Goal: Use online tool/utility: Utilize a website feature to perform a specific function

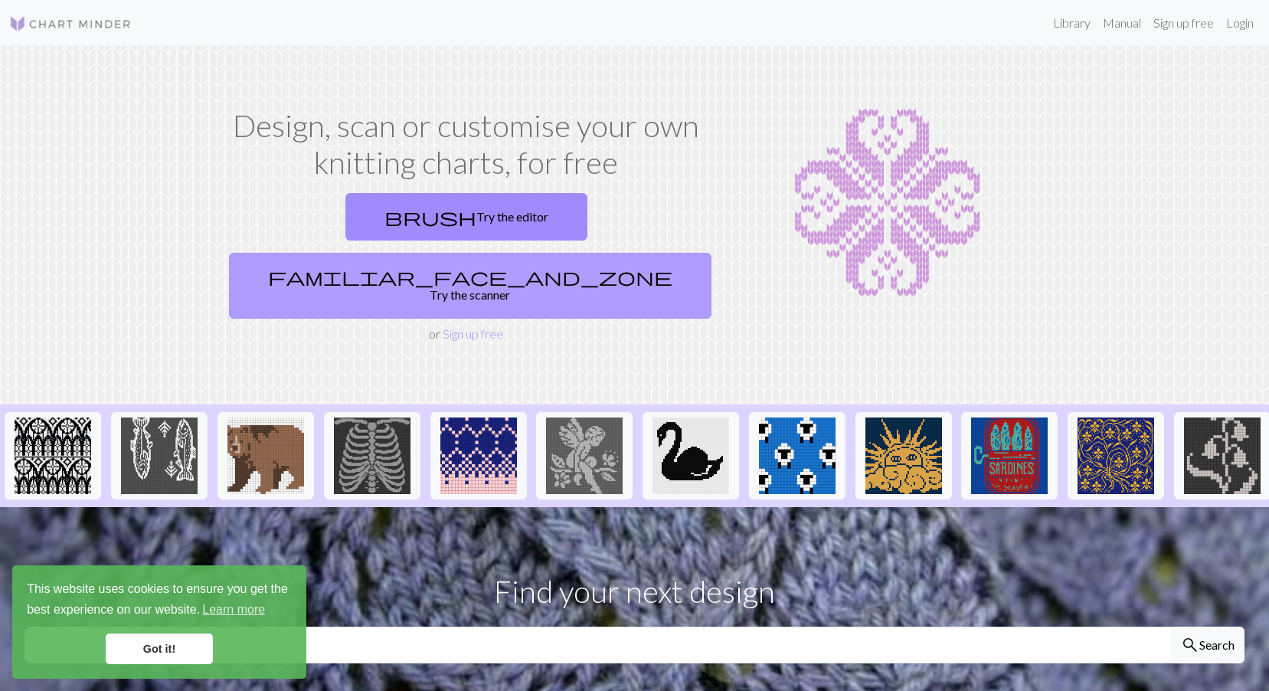
click at [562, 253] on link "familiar_face_and_zone Try the scanner" at bounding box center [470, 286] width 483 height 66
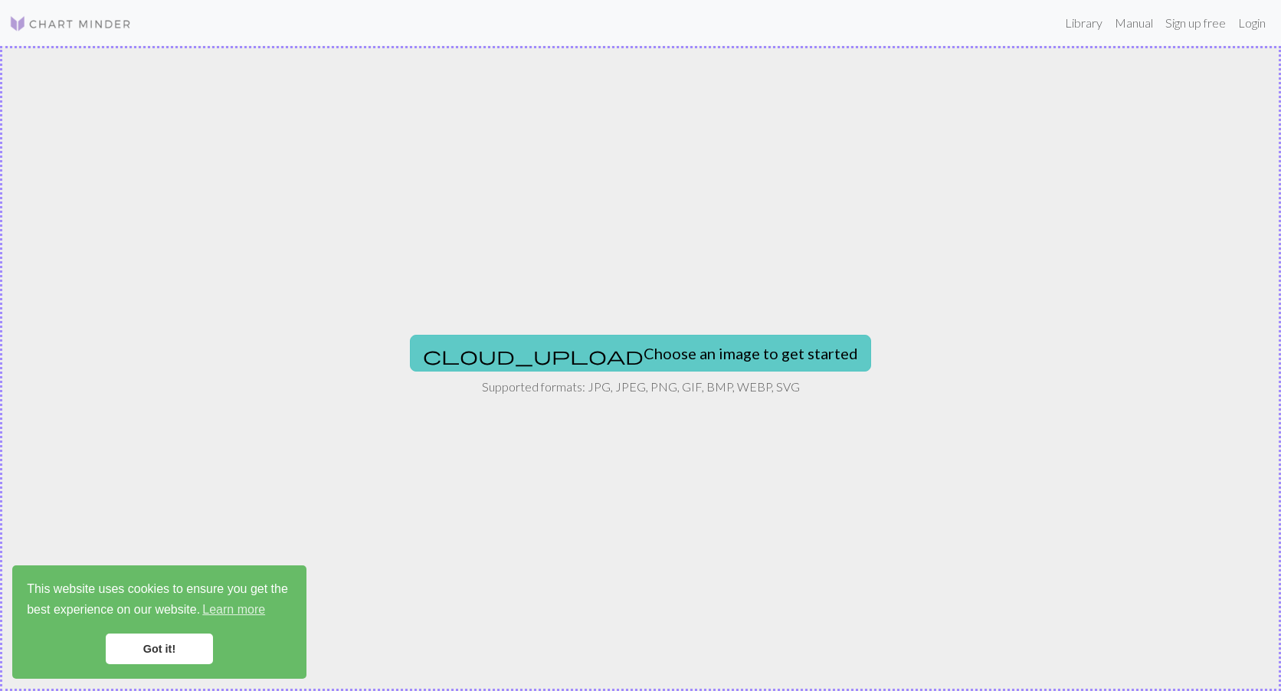
click at [669, 351] on button "cloud_upload Choose an image to get started" at bounding box center [640, 353] width 461 height 37
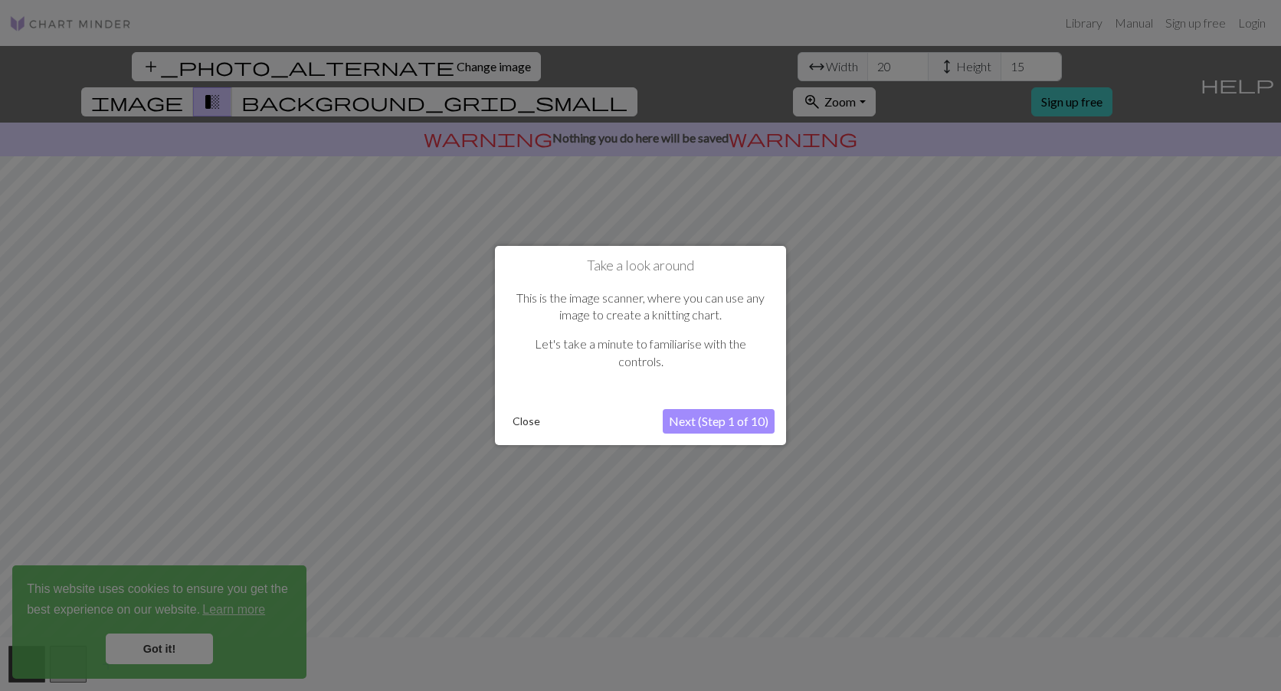
click at [519, 422] on button "Close" at bounding box center [526, 421] width 40 height 23
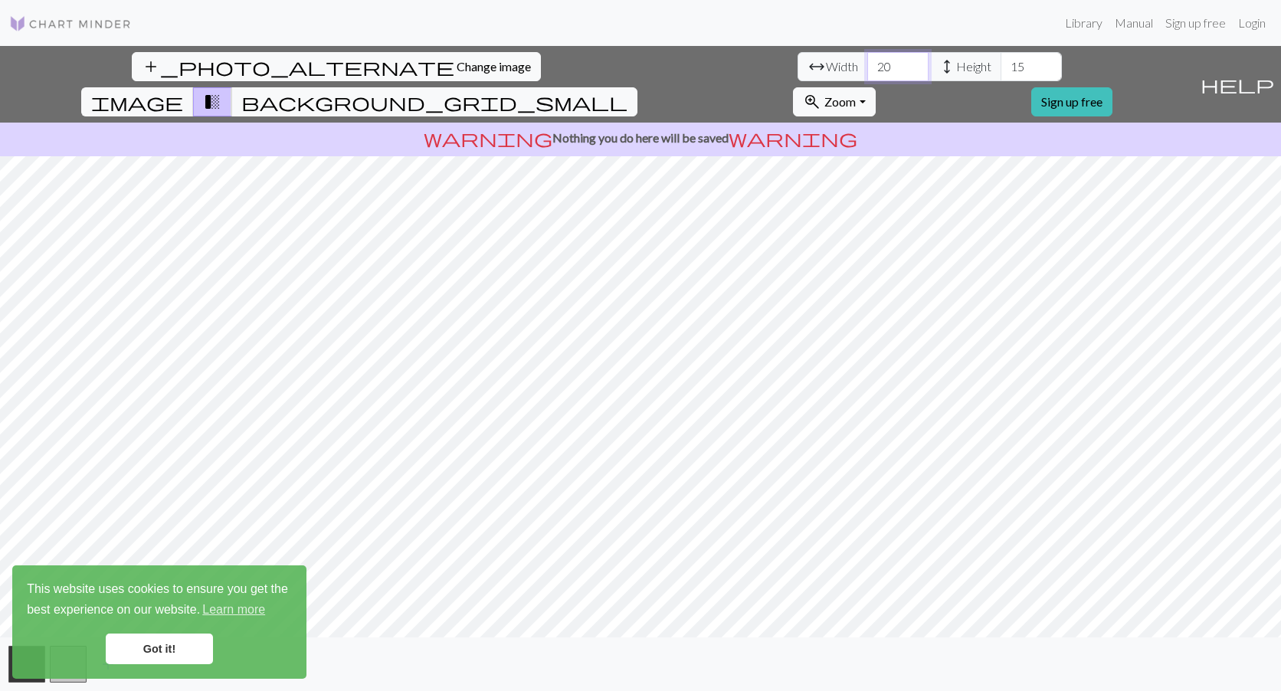
click at [867, 69] on input "20" at bounding box center [897, 66] width 61 height 29
drag, startPoint x: 396, startPoint y: 68, endPoint x: 310, endPoint y: 75, distance: 86.1
click at [797, 75] on div "arrow_range Width 20 height Height 15" at bounding box center [929, 66] width 264 height 29
type input "242"
click at [1000, 70] on input "15" at bounding box center [1030, 66] width 61 height 29
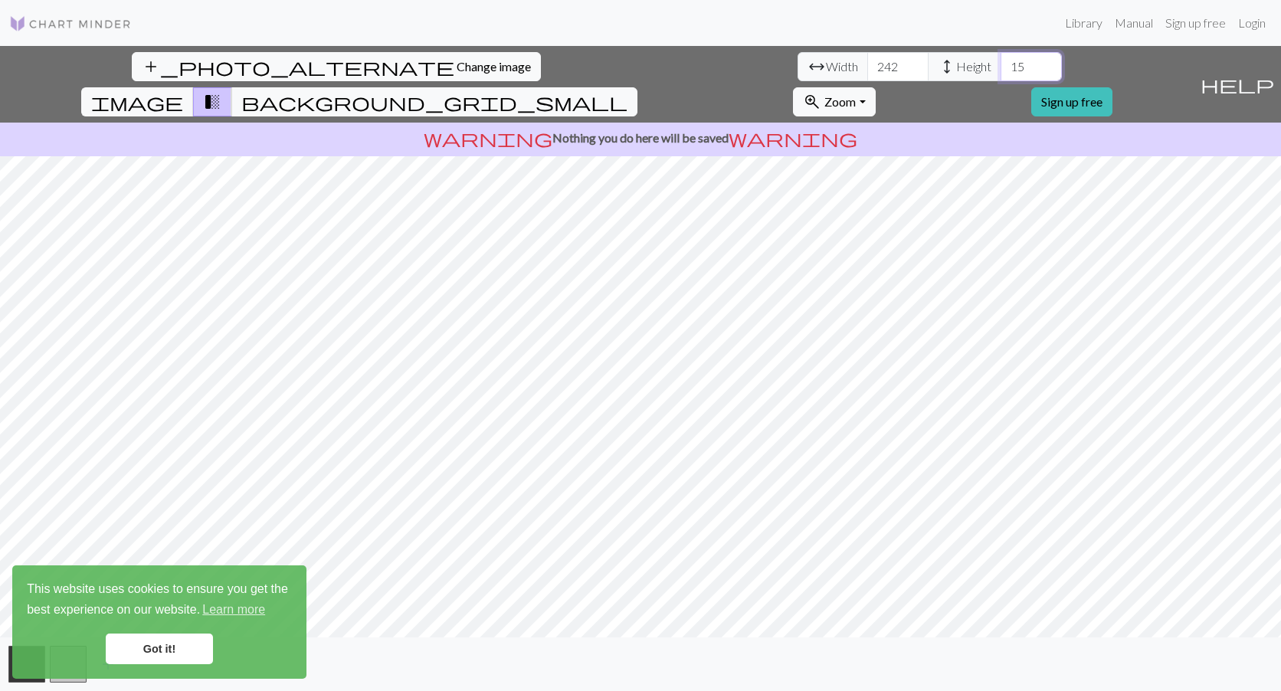
type input "1"
type input "154"
click at [183, 91] on span "image" at bounding box center [137, 101] width 92 height 21
click at [221, 91] on span "transition_fade" at bounding box center [212, 101] width 18 height 21
click at [627, 91] on span "background_grid_small" at bounding box center [434, 101] width 386 height 21
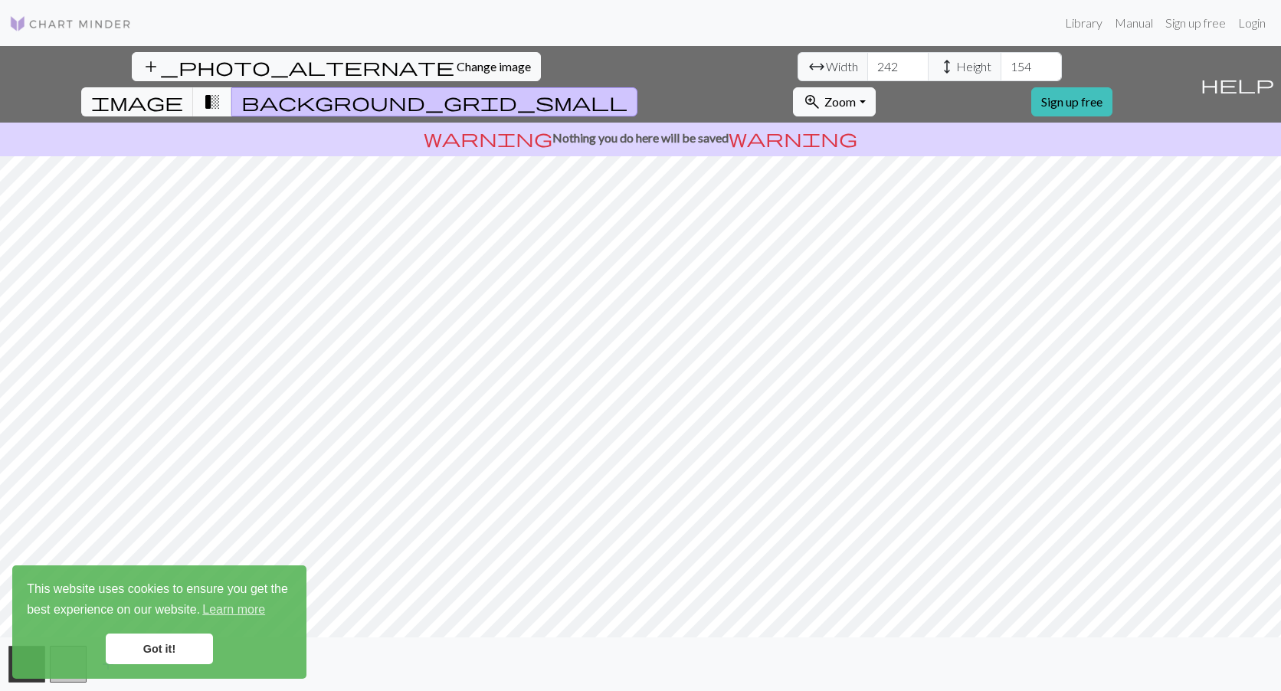
drag, startPoint x: 739, startPoint y: 66, endPoint x: 729, endPoint y: 72, distance: 11.7
click at [221, 91] on span "transition_fade" at bounding box center [212, 101] width 18 height 21
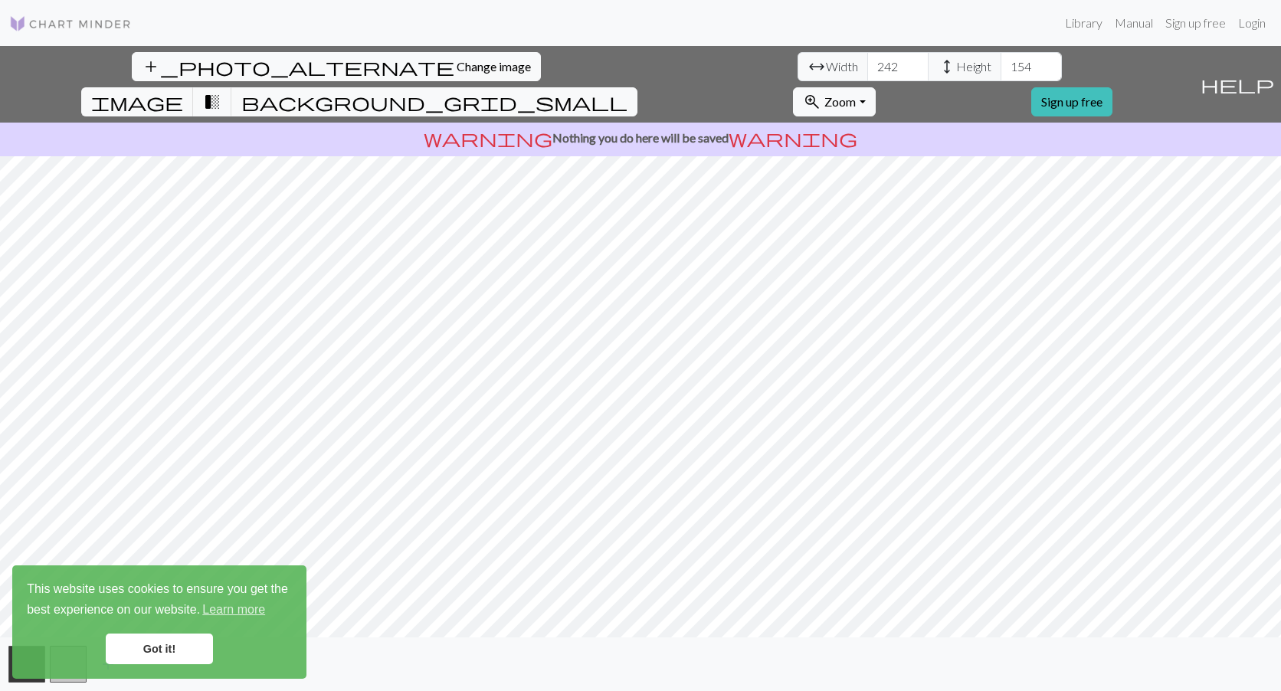
click at [107, 651] on link "Got it!" at bounding box center [159, 648] width 107 height 31
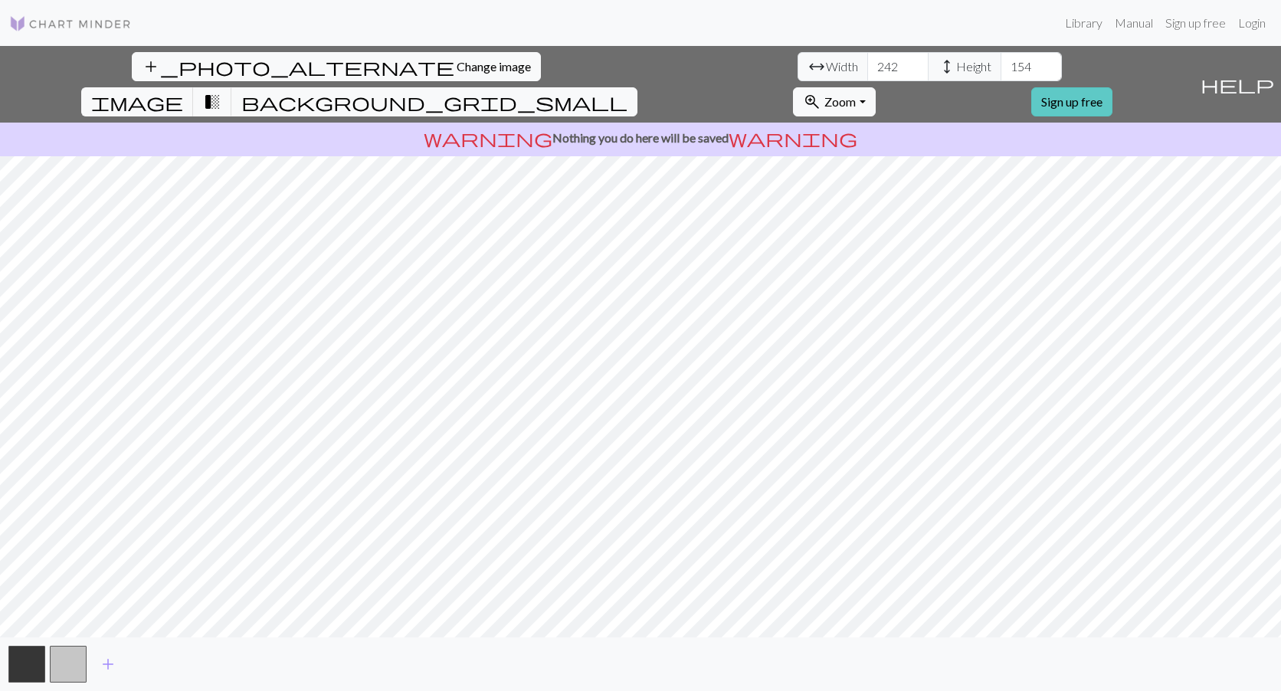
click at [1112, 87] on link "Sign up free" at bounding box center [1071, 101] width 81 height 29
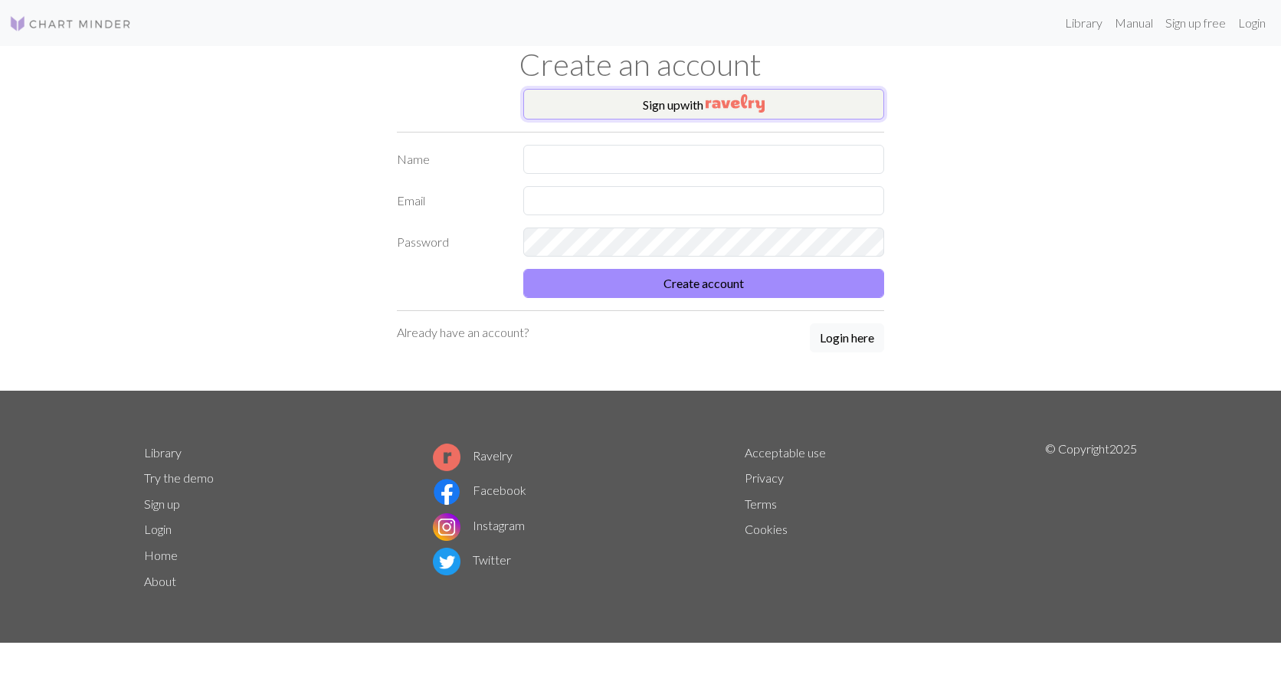
click at [674, 107] on button "Sign up with" at bounding box center [703, 104] width 361 height 31
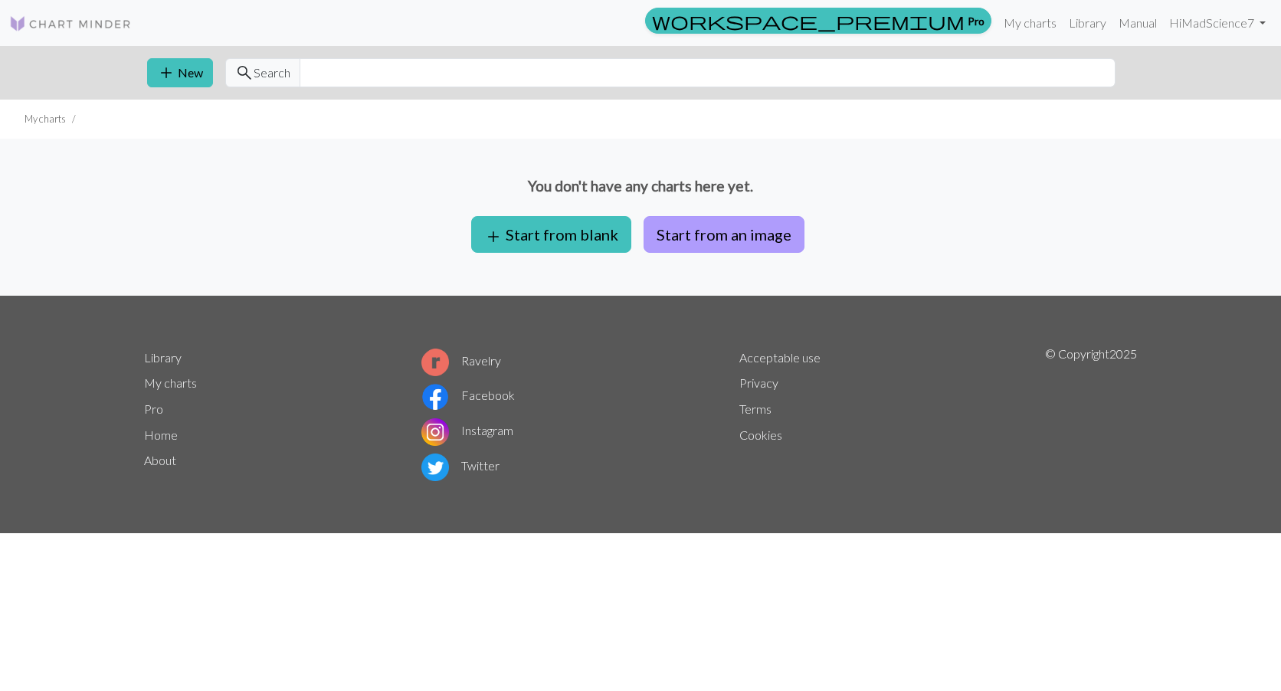
click at [736, 229] on button "Start from an image" at bounding box center [723, 234] width 161 height 37
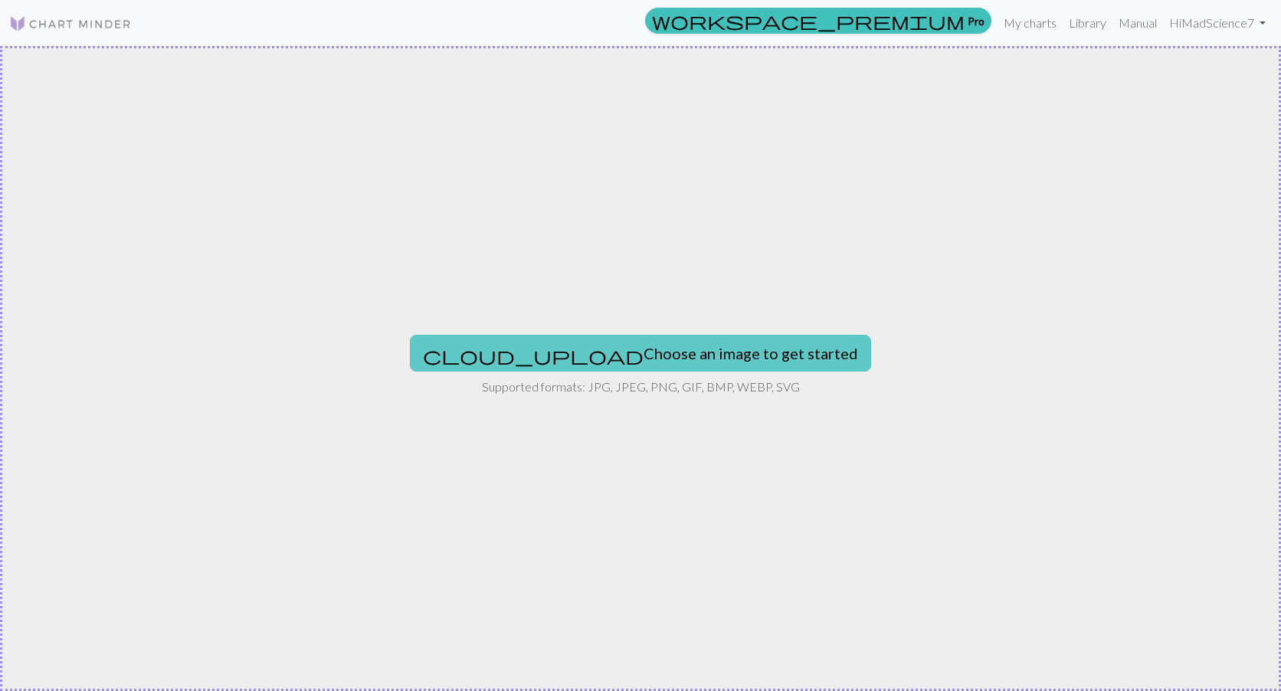
click at [689, 341] on button "cloud_upload Choose an image to get started" at bounding box center [640, 353] width 461 height 37
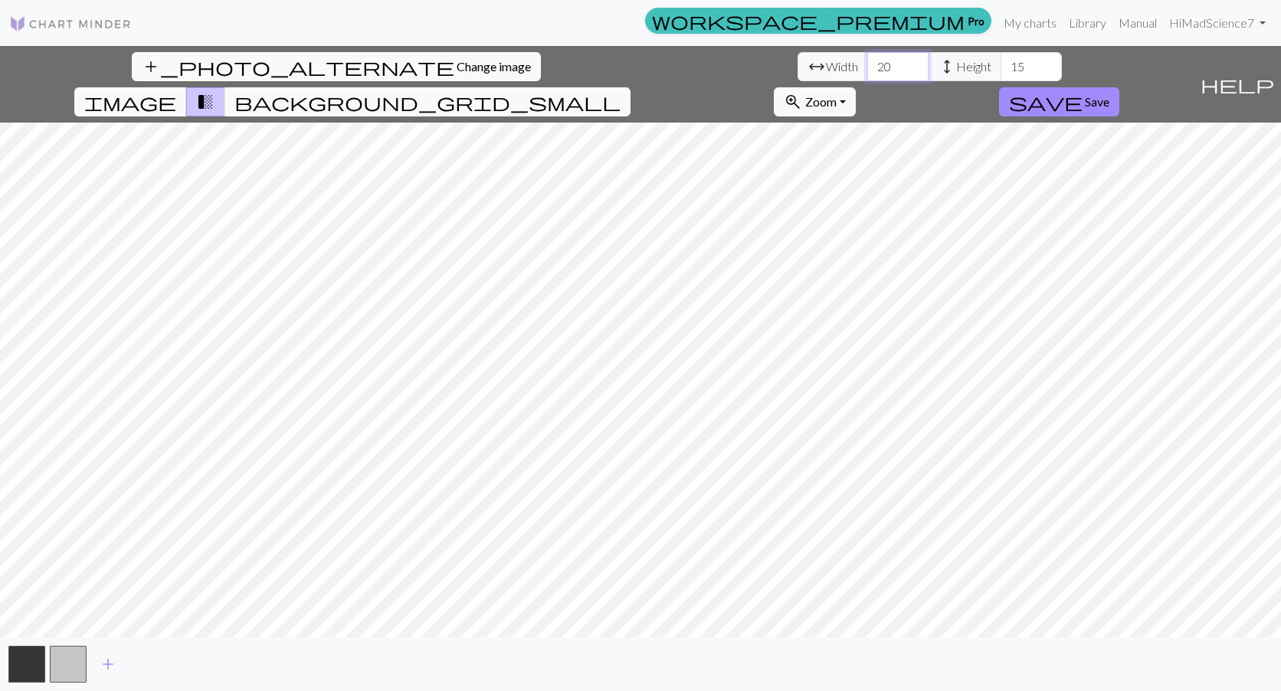
click at [867, 67] on input "20" at bounding box center [897, 66] width 61 height 29
click at [54, 663] on button "button" at bounding box center [68, 664] width 37 height 37
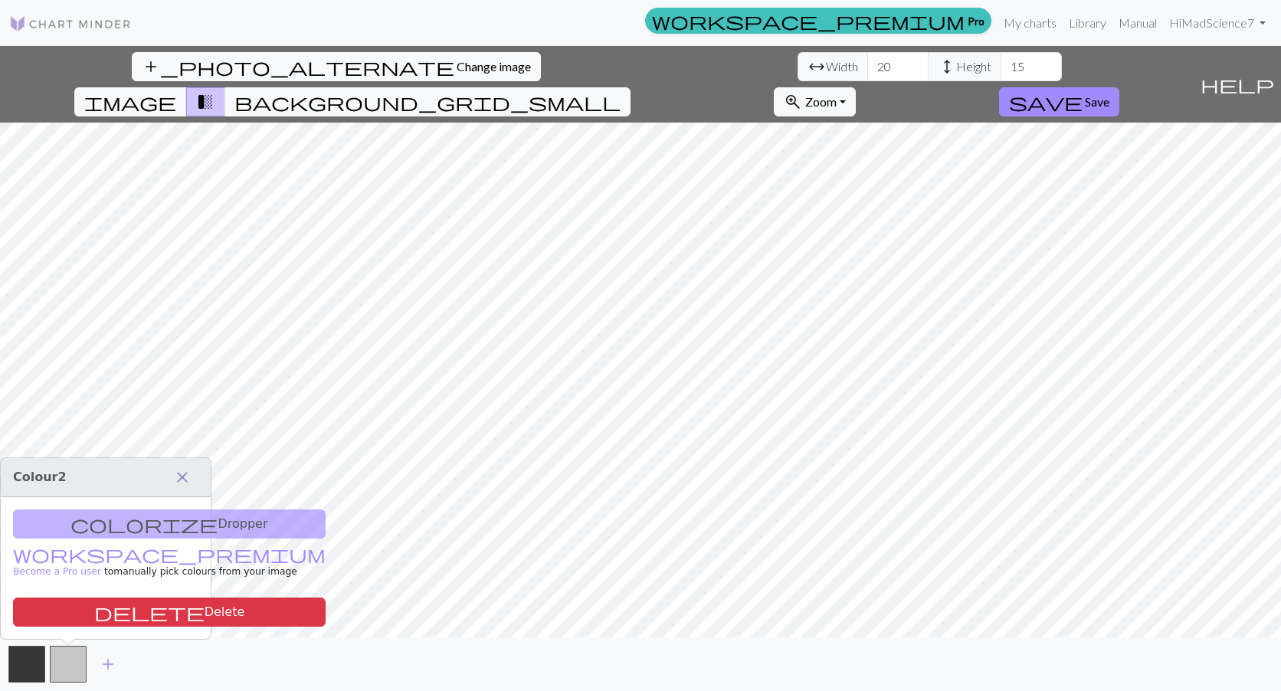
click at [183, 472] on span "close" at bounding box center [182, 476] width 18 height 21
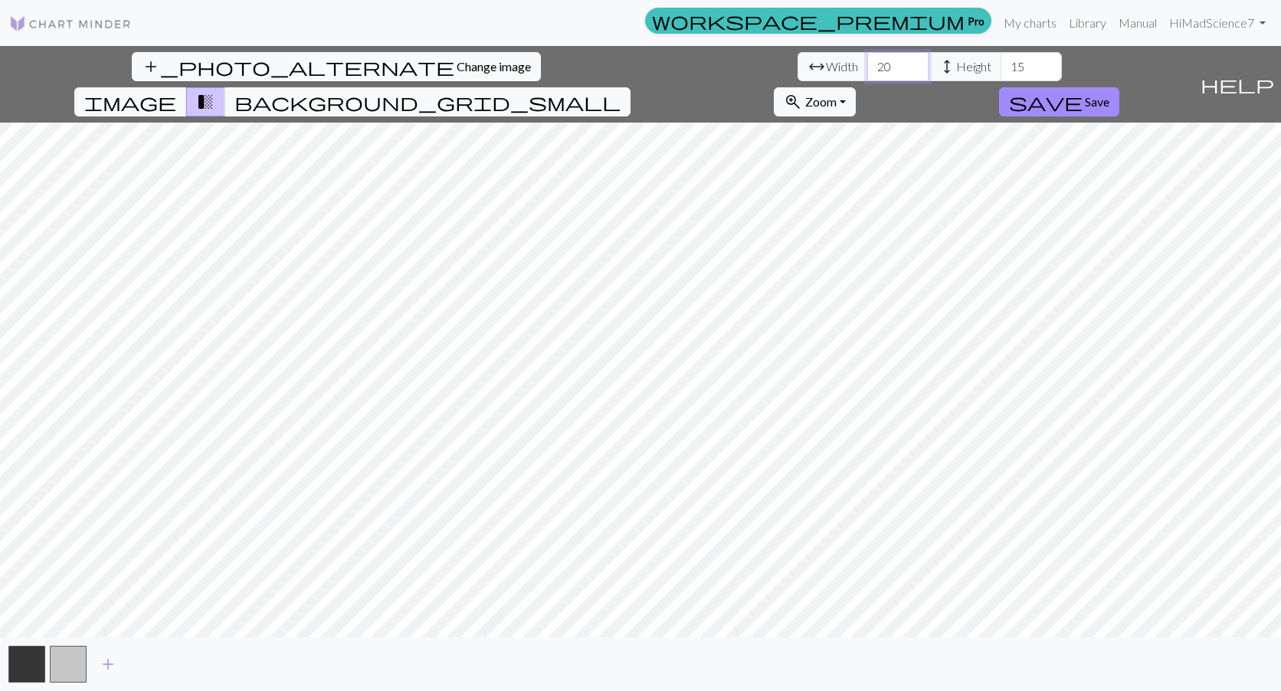
click at [867, 67] on input "20" at bounding box center [897, 66] width 61 height 29
click at [620, 91] on span "background_grid_small" at bounding box center [427, 101] width 386 height 21
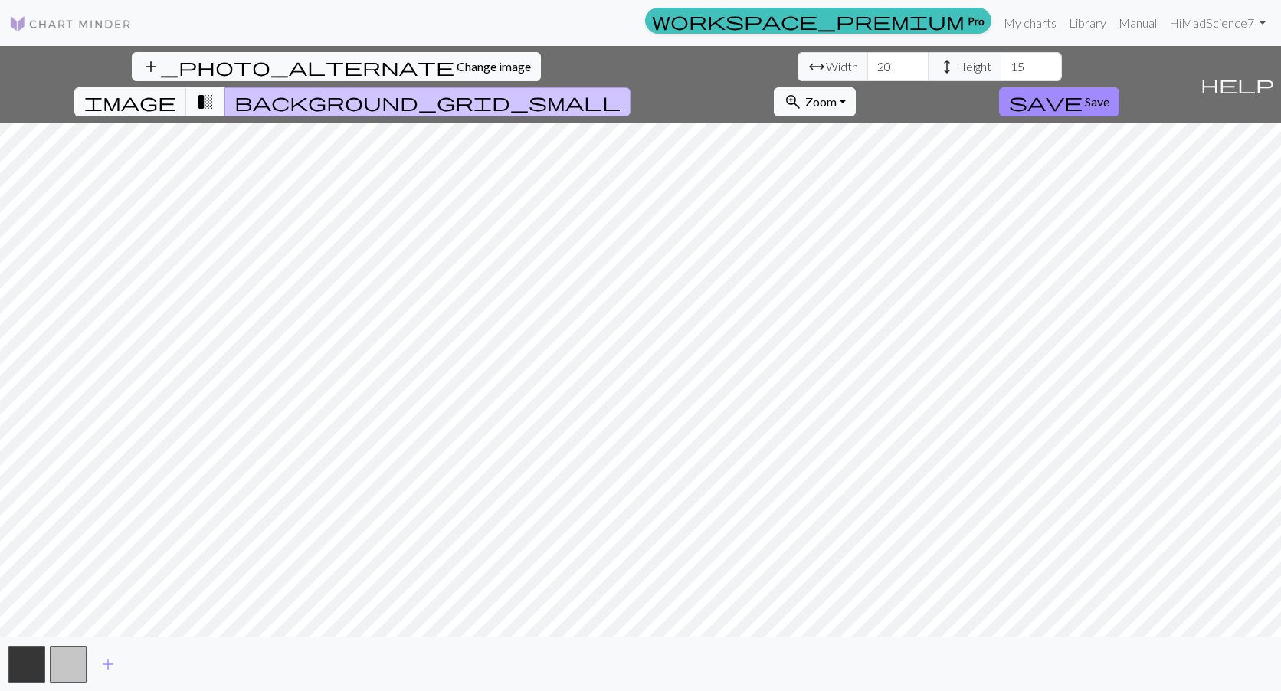
click at [214, 91] on span "transition_fade" at bounding box center [205, 101] width 18 height 21
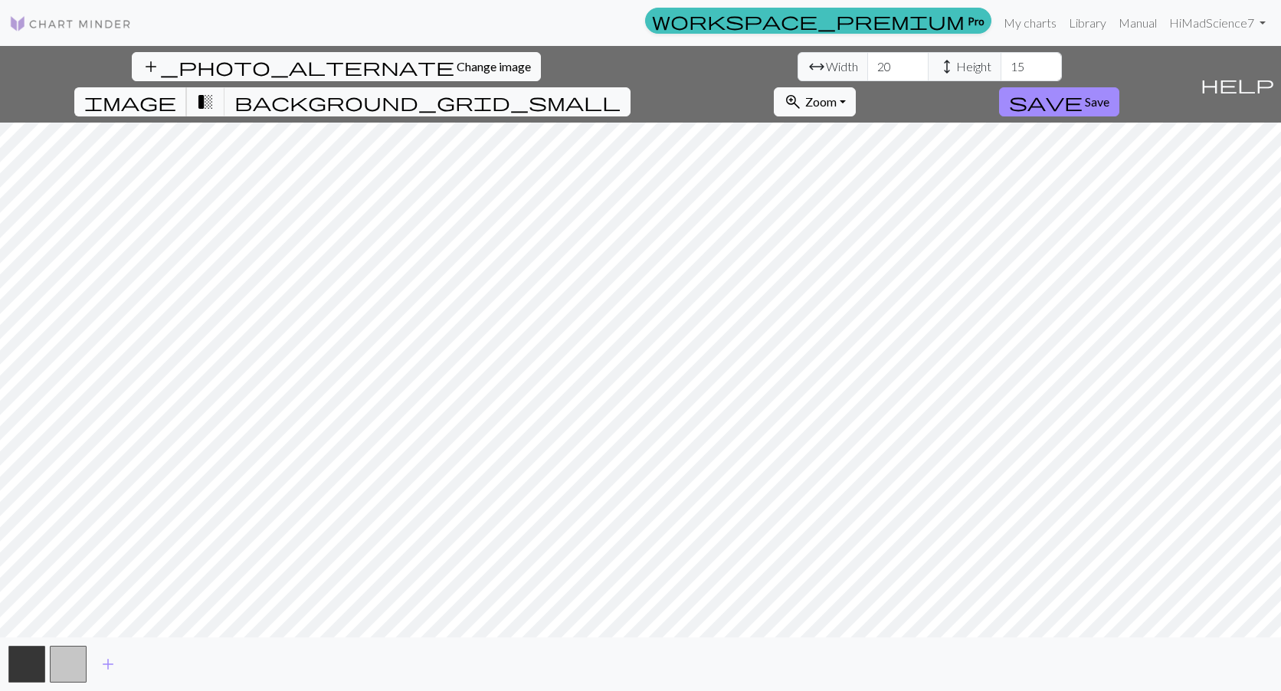
click at [176, 91] on span "image" at bounding box center [130, 101] width 92 height 21
click at [214, 91] on span "transition_fade" at bounding box center [205, 101] width 18 height 21
click at [867, 64] on input "20" at bounding box center [897, 66] width 61 height 29
type input "2"
type input "242"
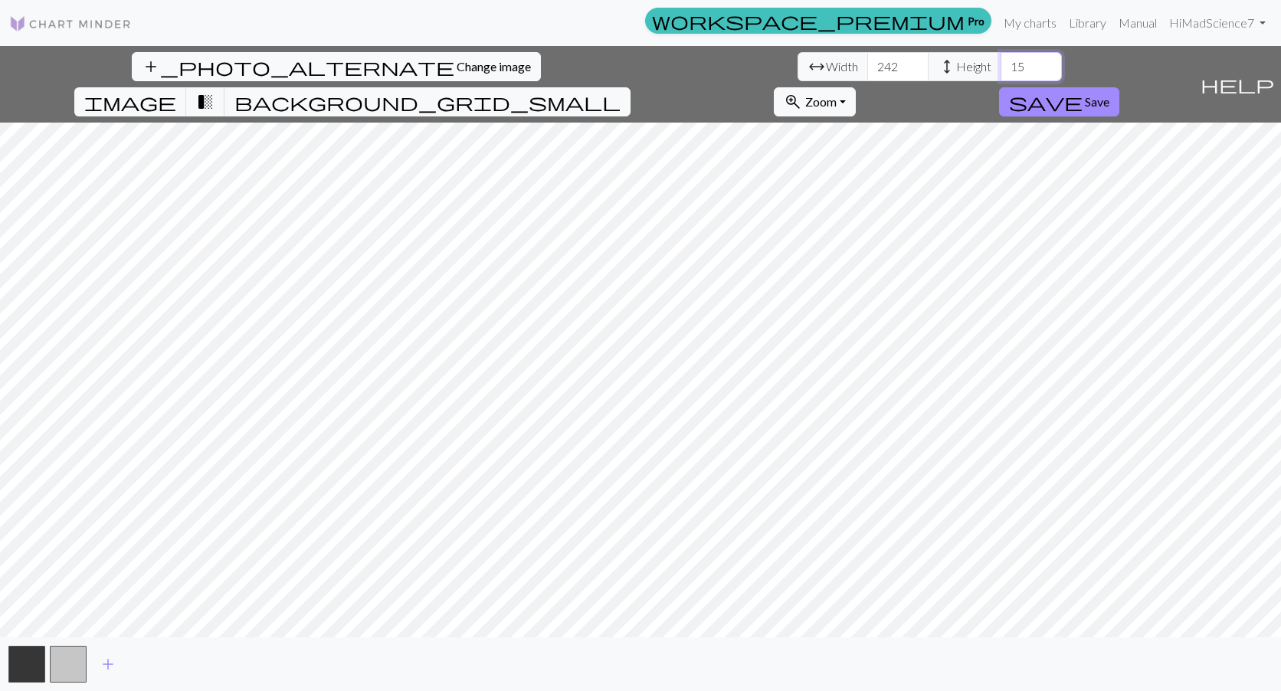
click at [1000, 65] on input "15" at bounding box center [1030, 66] width 61 height 29
type input "155"
click at [214, 91] on span "transition_fade" at bounding box center [205, 101] width 18 height 21
click at [620, 91] on span "background_grid_small" at bounding box center [427, 101] width 386 height 21
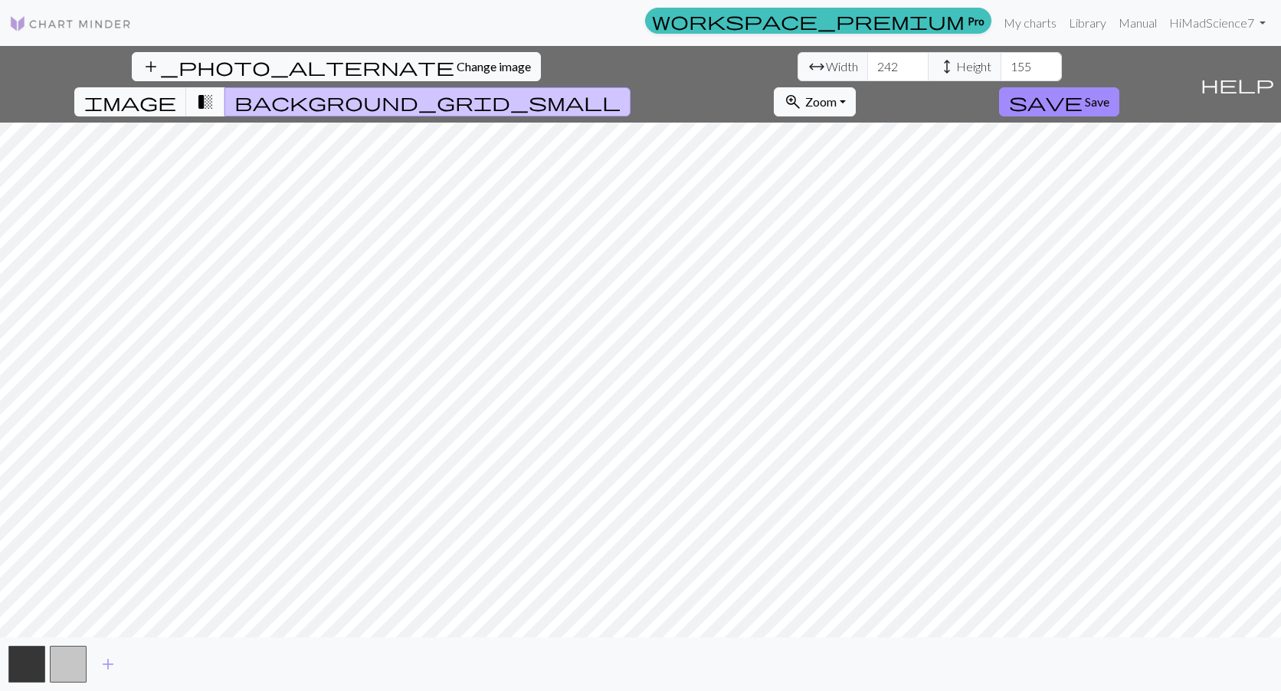
click at [214, 91] on span "transition_fade" at bounding box center [205, 101] width 18 height 21
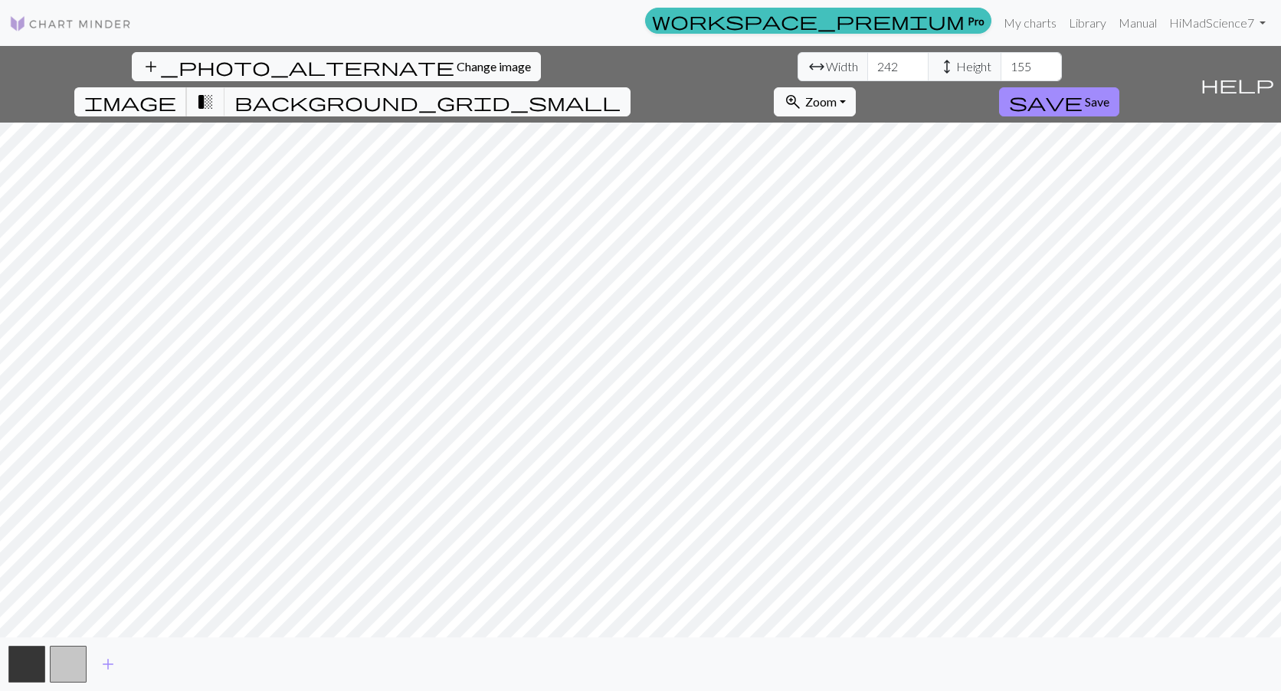
click at [176, 91] on span "image" at bounding box center [130, 101] width 92 height 21
click at [214, 91] on span "transition_fade" at bounding box center [205, 101] width 18 height 21
click at [176, 91] on span "image" at bounding box center [130, 101] width 92 height 21
click at [214, 91] on span "transition_fade" at bounding box center [205, 101] width 18 height 21
click at [176, 91] on span "image" at bounding box center [130, 101] width 92 height 21
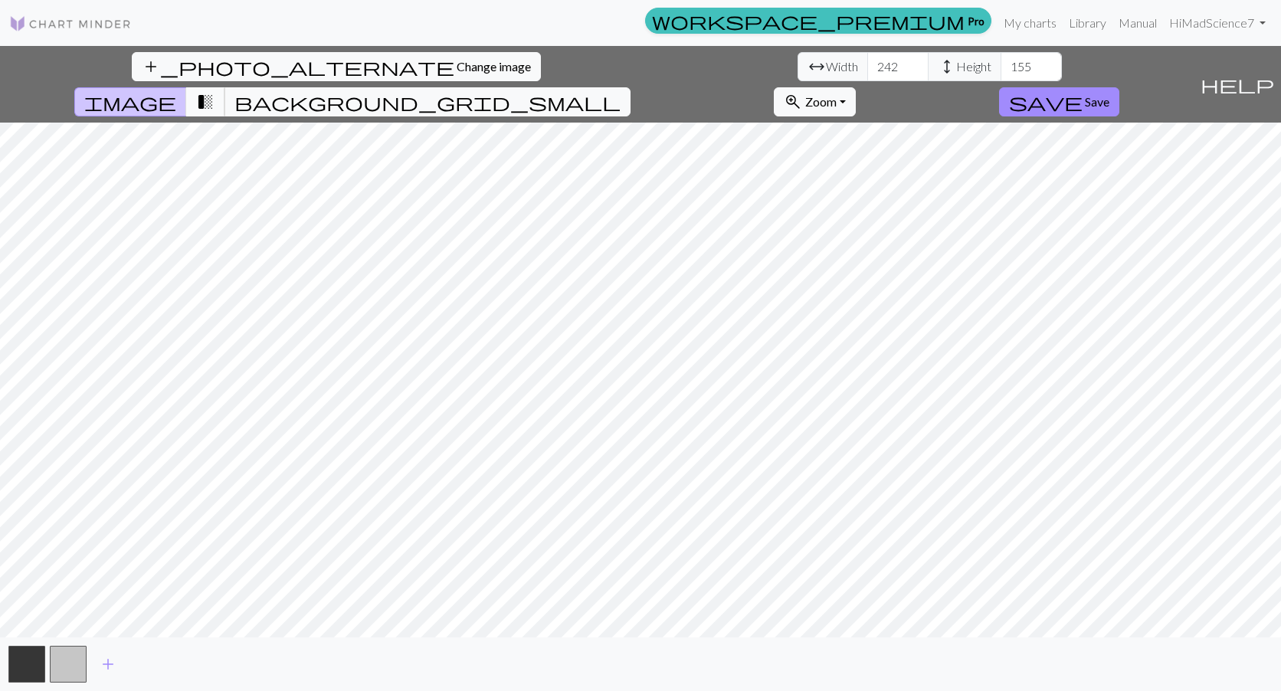
click at [214, 91] on span "transition_fade" at bounding box center [205, 101] width 18 height 21
click at [1082, 91] on span "save" at bounding box center [1046, 101] width 74 height 21
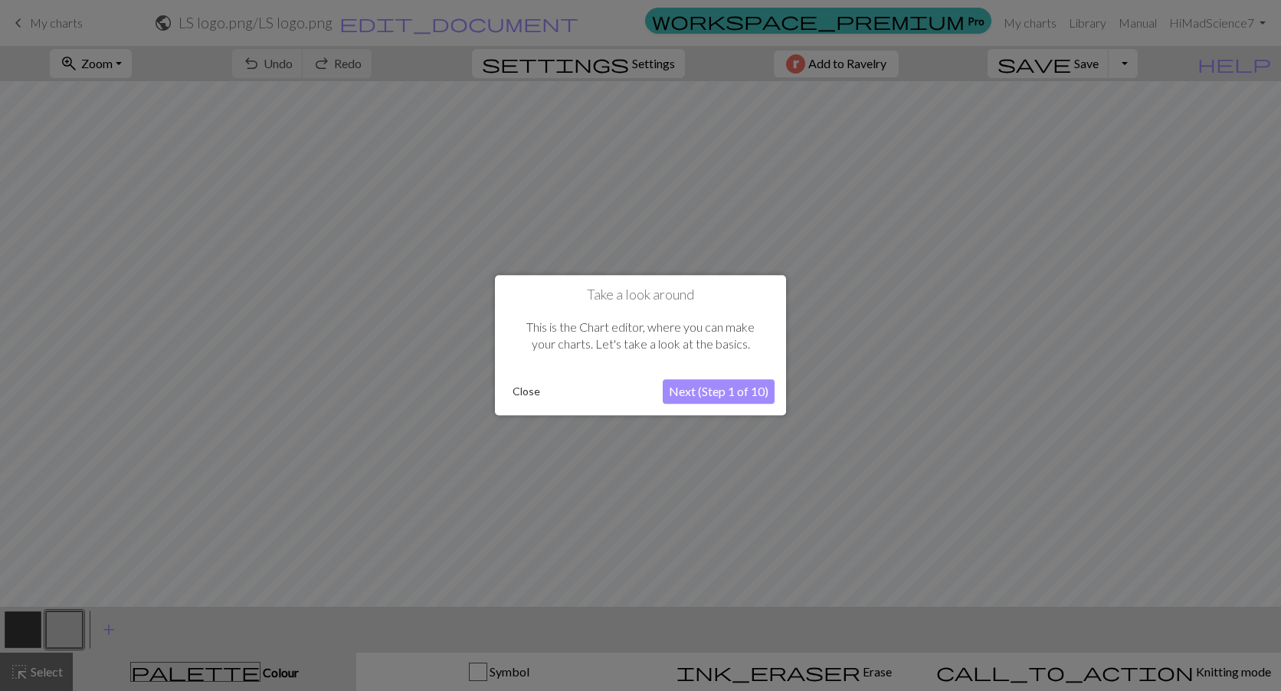
click at [686, 399] on button "Next (Step 1 of 10)" at bounding box center [719, 392] width 112 height 25
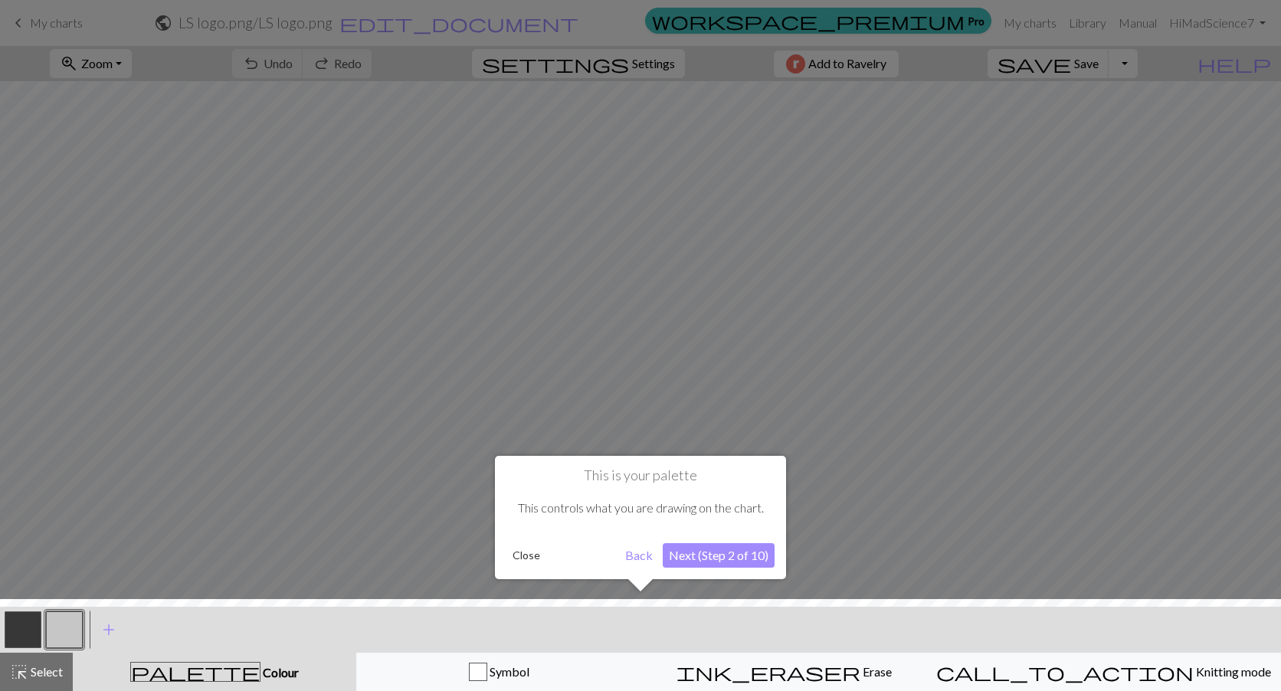
click at [705, 558] on button "Next (Step 2 of 10)" at bounding box center [719, 555] width 112 height 25
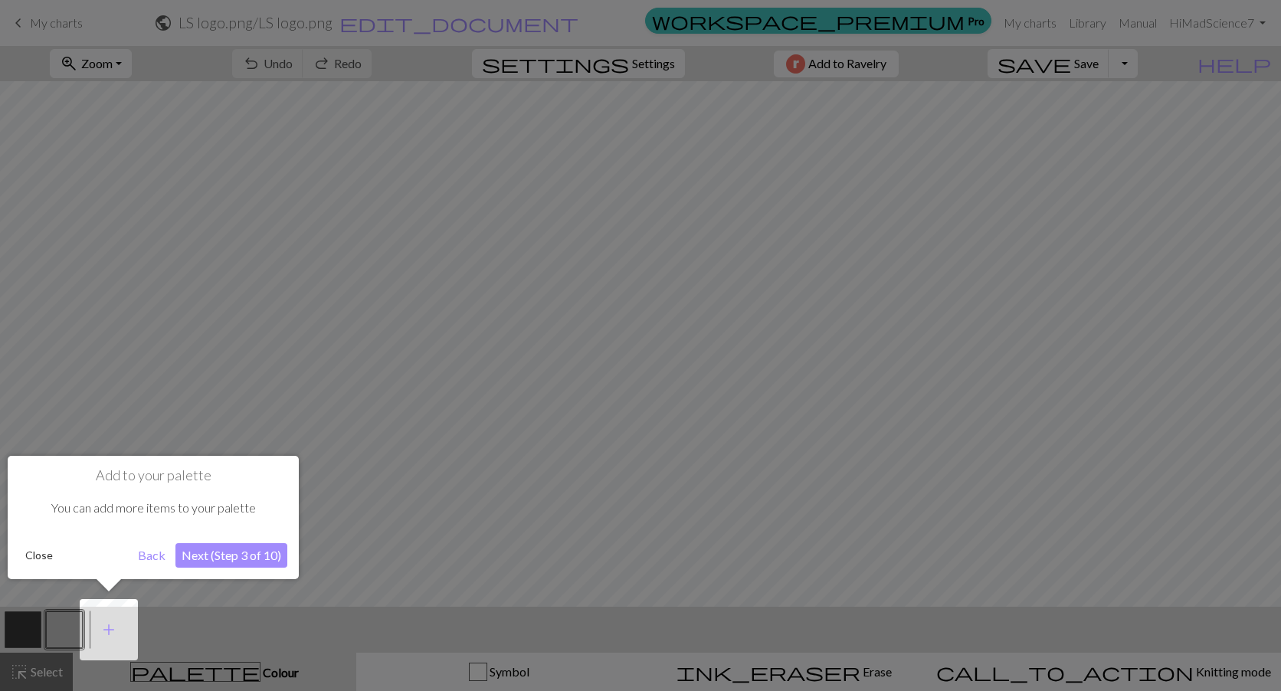
click at [228, 557] on button "Next (Step 3 of 10)" at bounding box center [231, 555] width 112 height 25
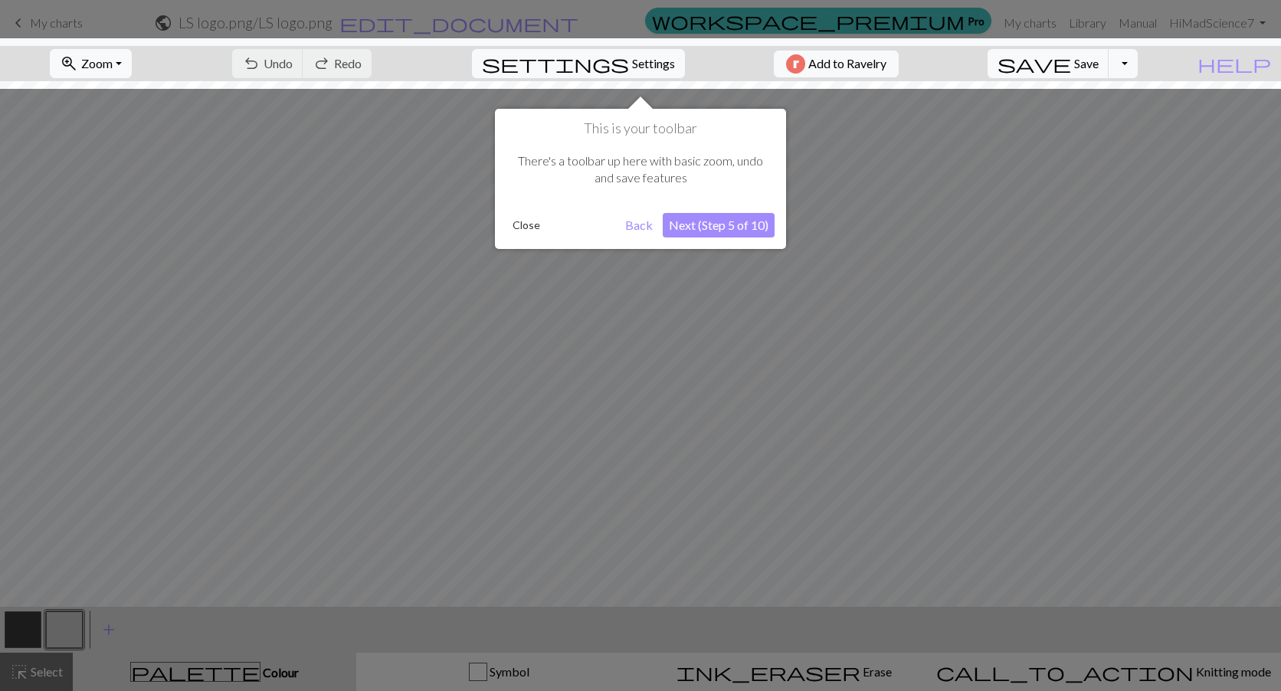
click at [705, 223] on button "Next (Step 5 of 10)" at bounding box center [719, 225] width 112 height 25
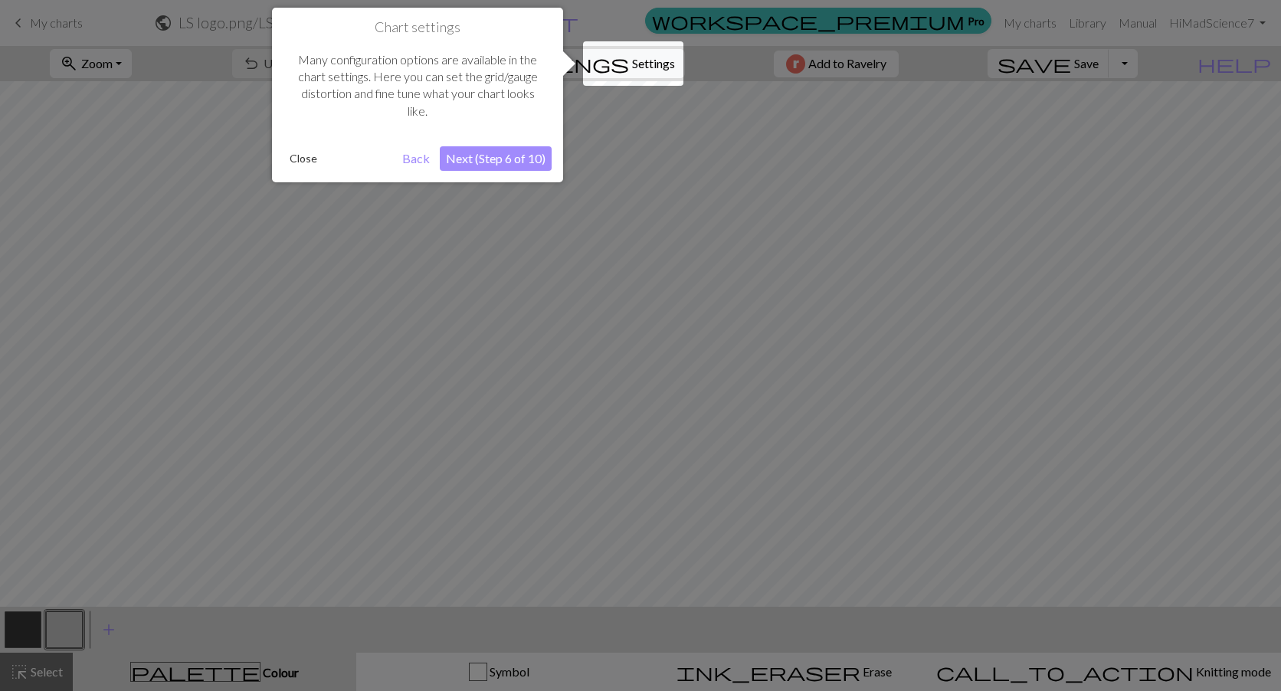
click at [483, 157] on button "Next (Step 6 of 10)" at bounding box center [496, 158] width 112 height 25
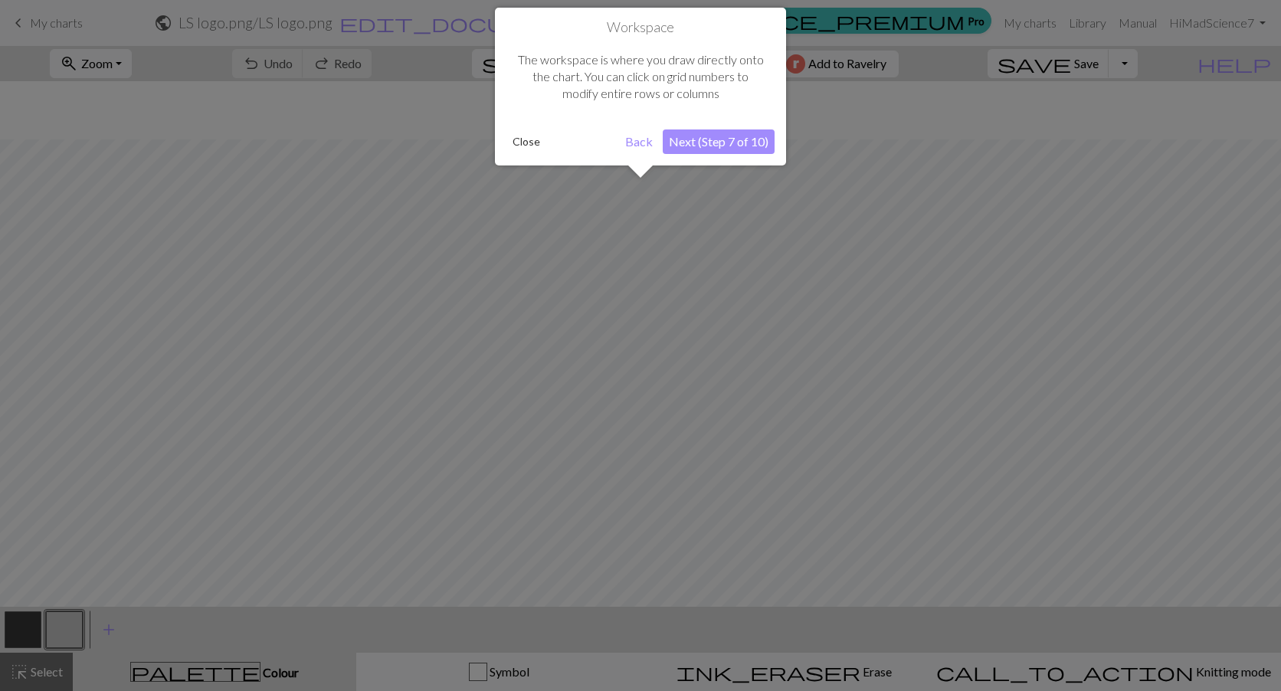
scroll to position [58, 0]
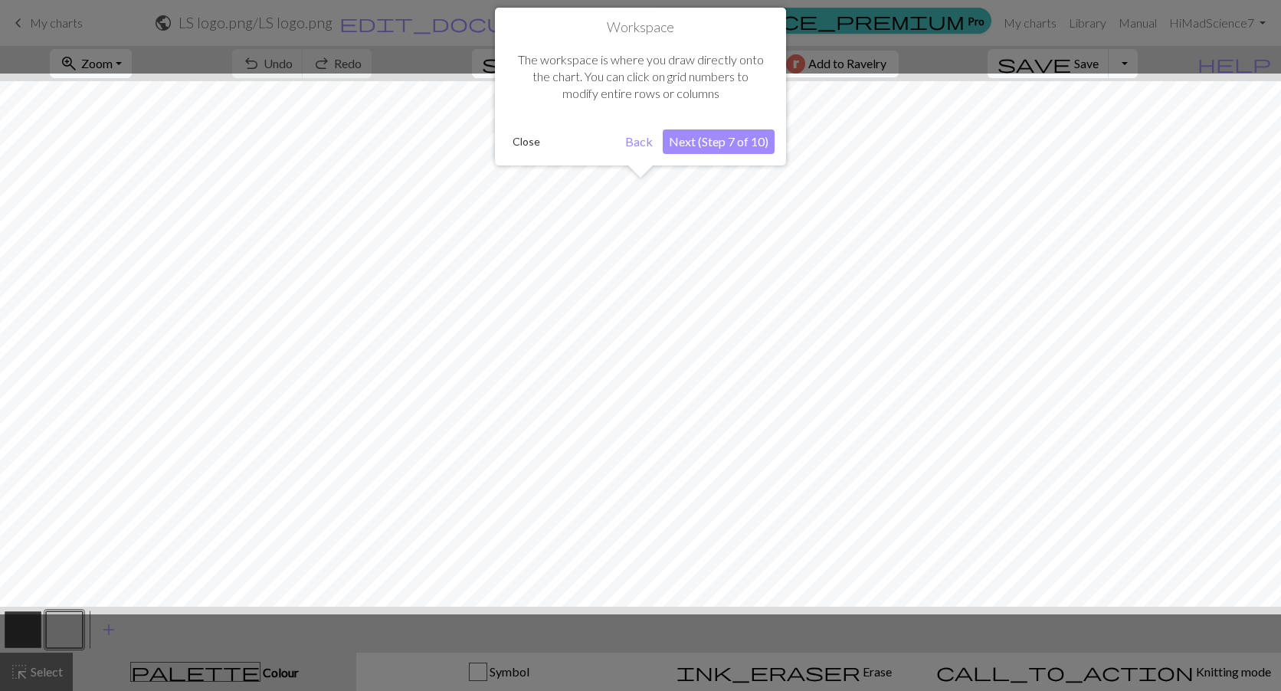
click at [697, 142] on button "Next (Step 7 of 10)" at bounding box center [719, 141] width 112 height 25
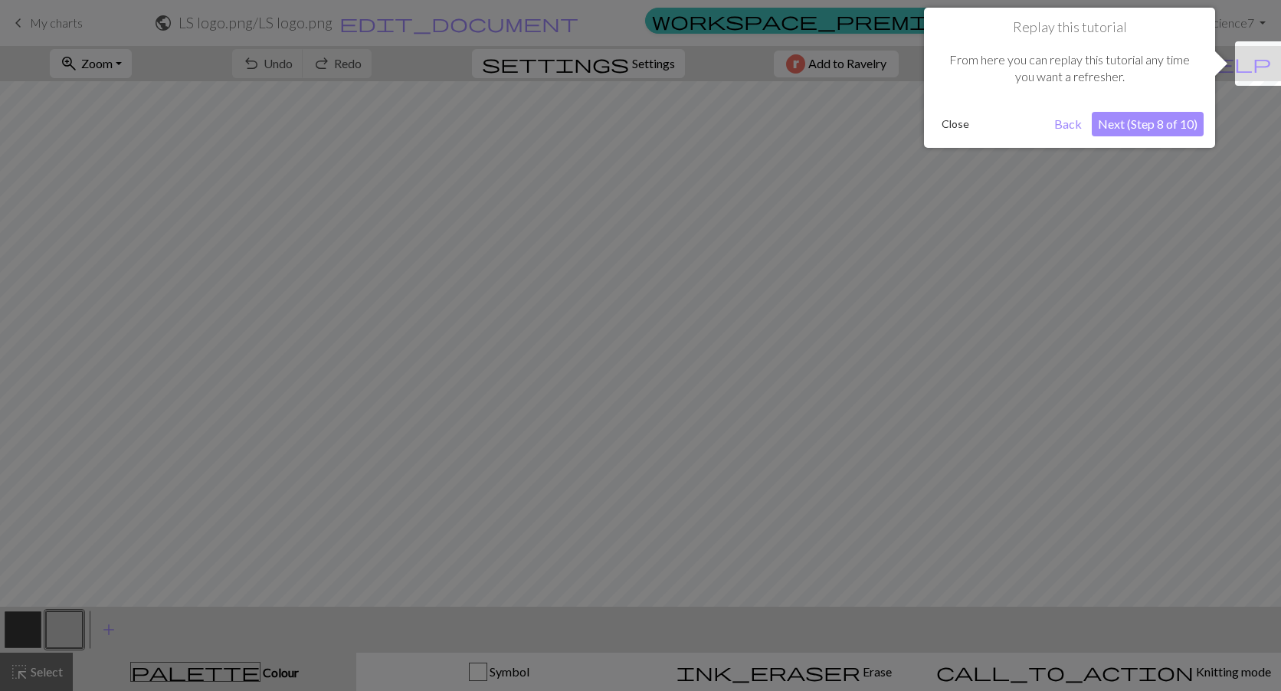
click at [1157, 129] on button "Next (Step 8 of 10)" at bounding box center [1147, 124] width 112 height 25
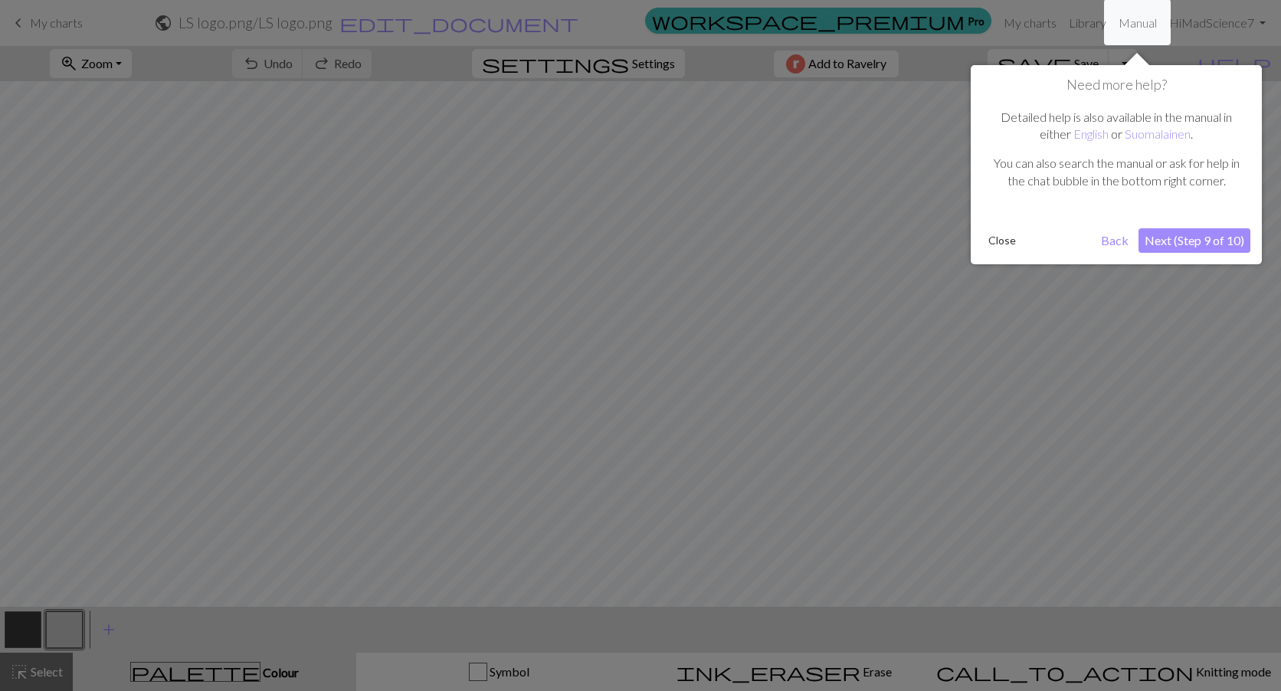
click at [1183, 239] on button "Next (Step 9 of 10)" at bounding box center [1194, 240] width 112 height 25
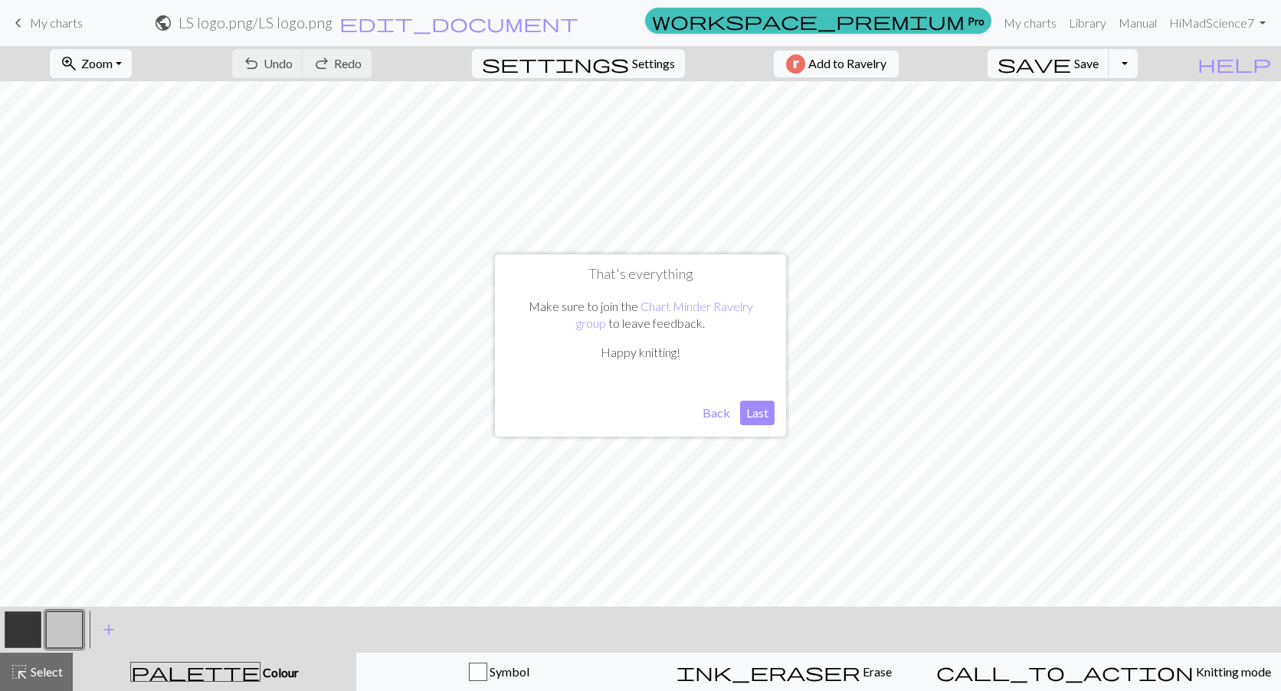
click at [764, 414] on button "Last" at bounding box center [757, 413] width 34 height 25
click at [28, 633] on button "button" at bounding box center [23, 629] width 37 height 37
click at [81, 633] on button "button" at bounding box center [64, 629] width 37 height 37
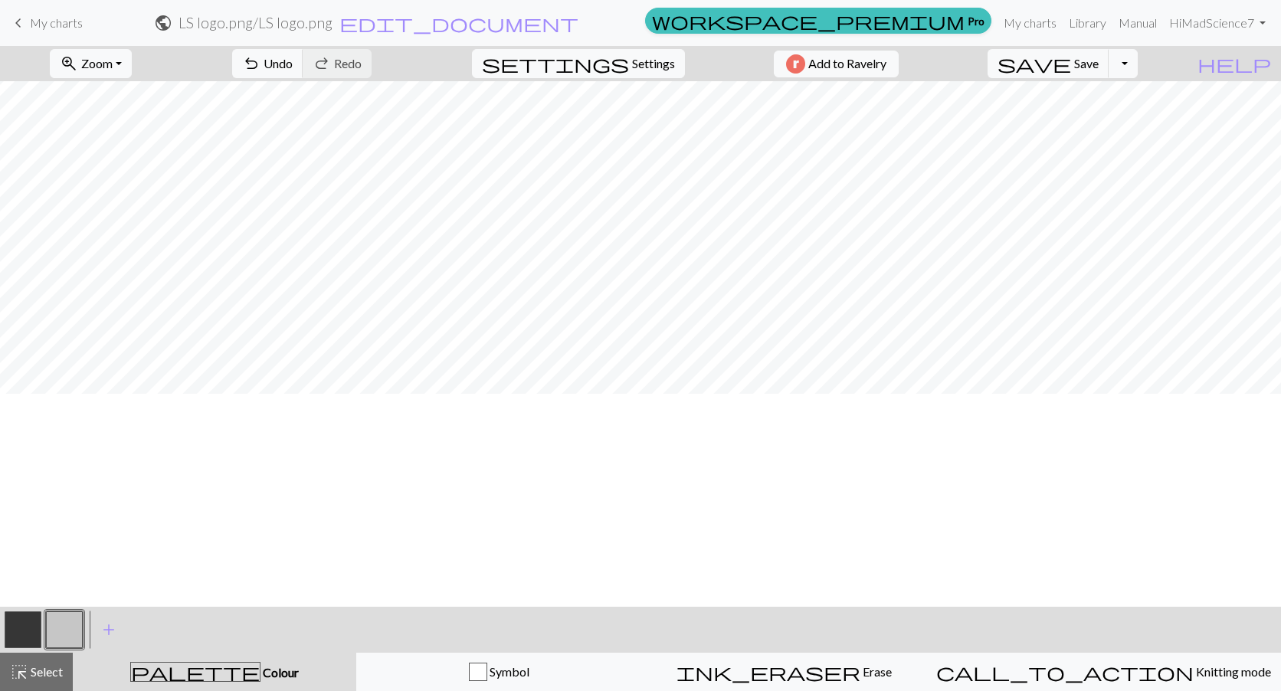
scroll to position [306, 0]
click at [19, 612] on button "button" at bounding box center [23, 629] width 37 height 37
click at [65, 637] on button "button" at bounding box center [64, 629] width 37 height 37
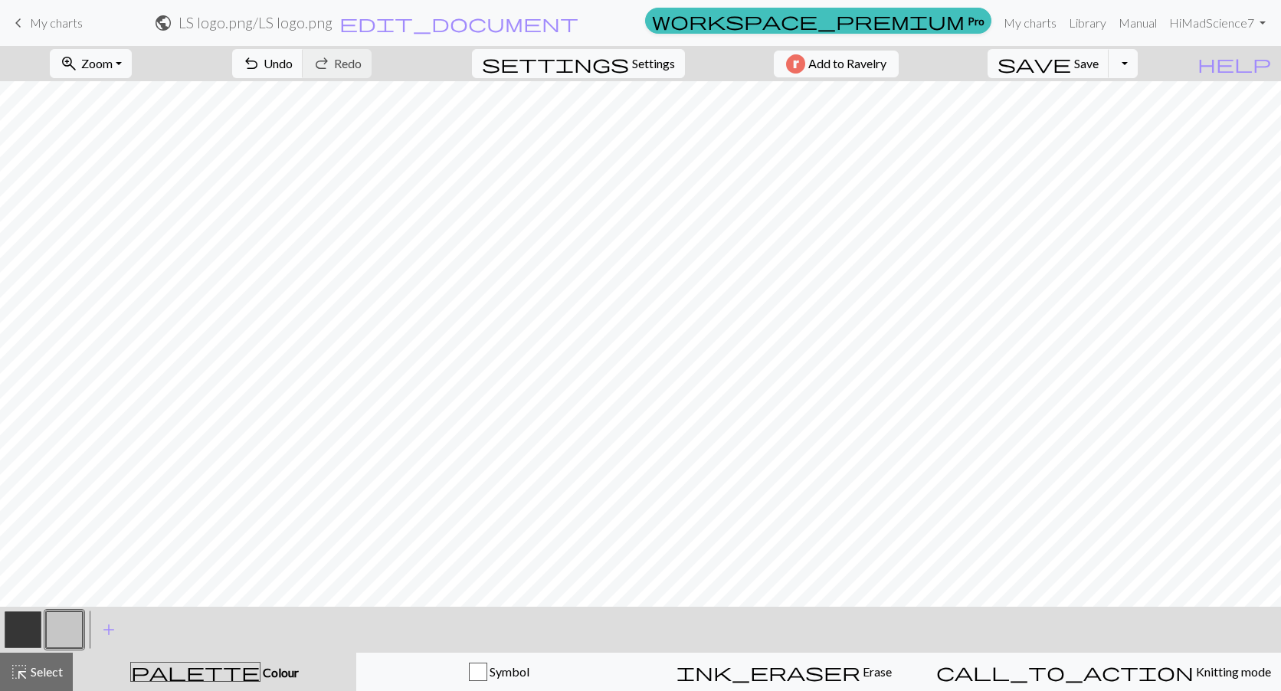
click at [37, 630] on button "button" at bounding box center [23, 629] width 37 height 37
click at [654, 62] on span "Settings" at bounding box center [653, 63] width 43 height 18
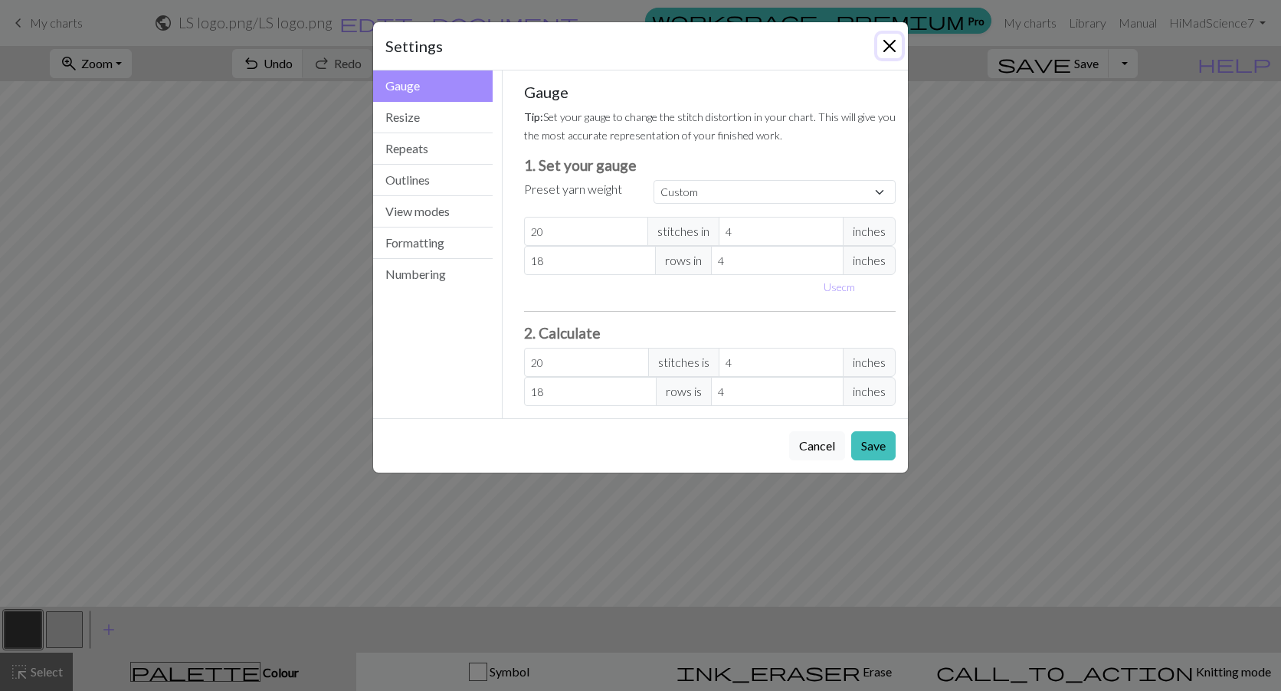
click at [889, 55] on button "Close" at bounding box center [889, 46] width 25 height 25
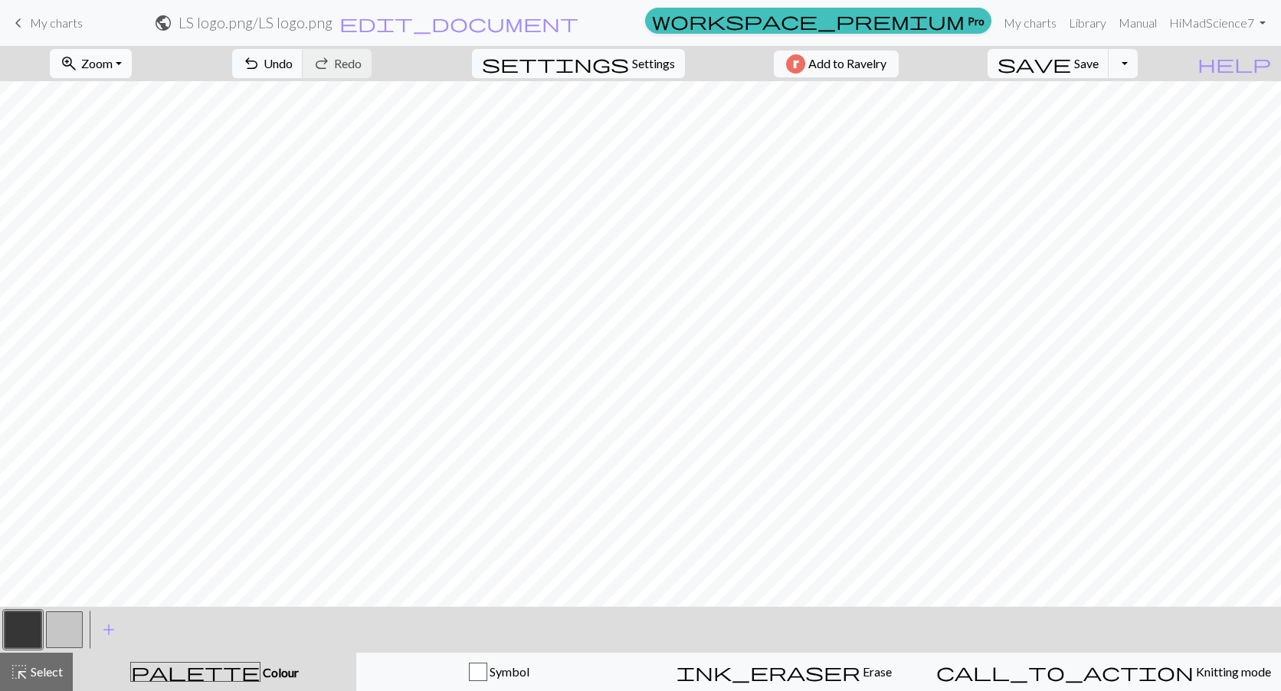
click at [113, 70] on span "Zoom" at bounding box center [96, 63] width 31 height 15
click at [116, 200] on button "100%" at bounding box center [111, 208] width 121 height 25
click at [132, 61] on button "zoom_in Zoom Zoom" at bounding box center [91, 63] width 82 height 29
click at [113, 178] on button "50%" at bounding box center [111, 184] width 121 height 25
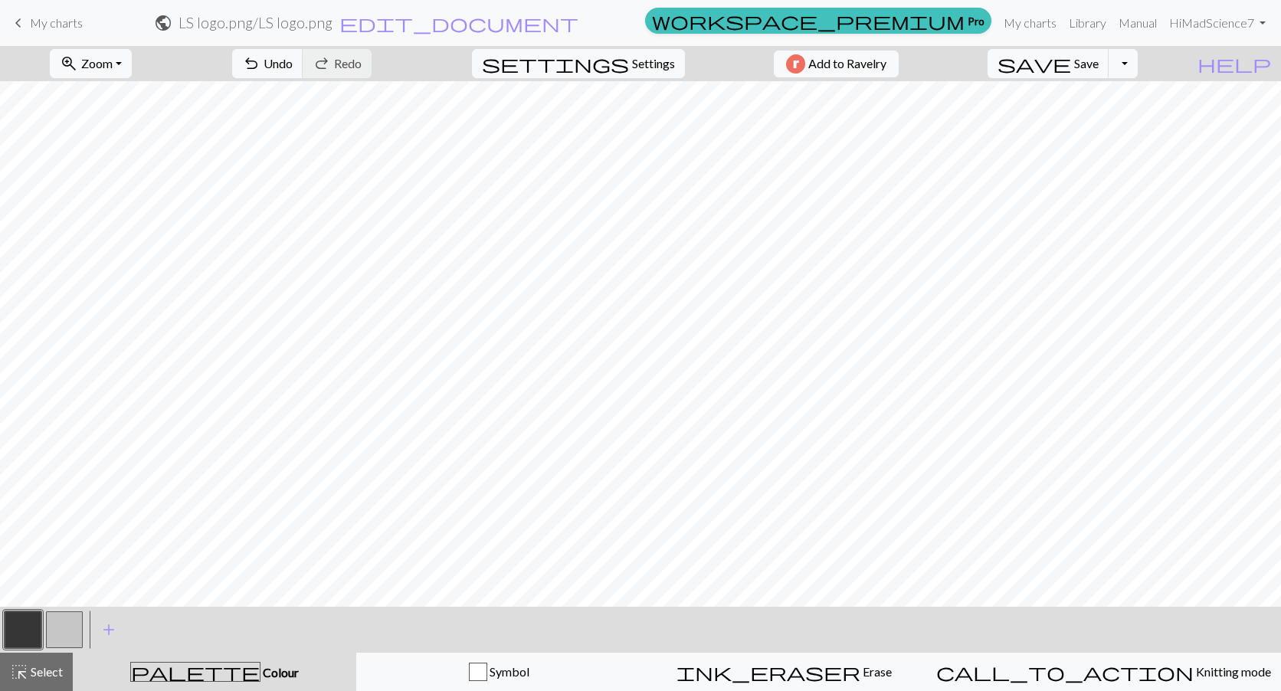
click at [61, 636] on button "button" at bounding box center [64, 629] width 37 height 37
click at [31, 632] on button "button" at bounding box center [23, 629] width 37 height 37
click at [77, 628] on button "button" at bounding box center [64, 629] width 37 height 37
click at [18, 628] on button "button" at bounding box center [23, 629] width 37 height 37
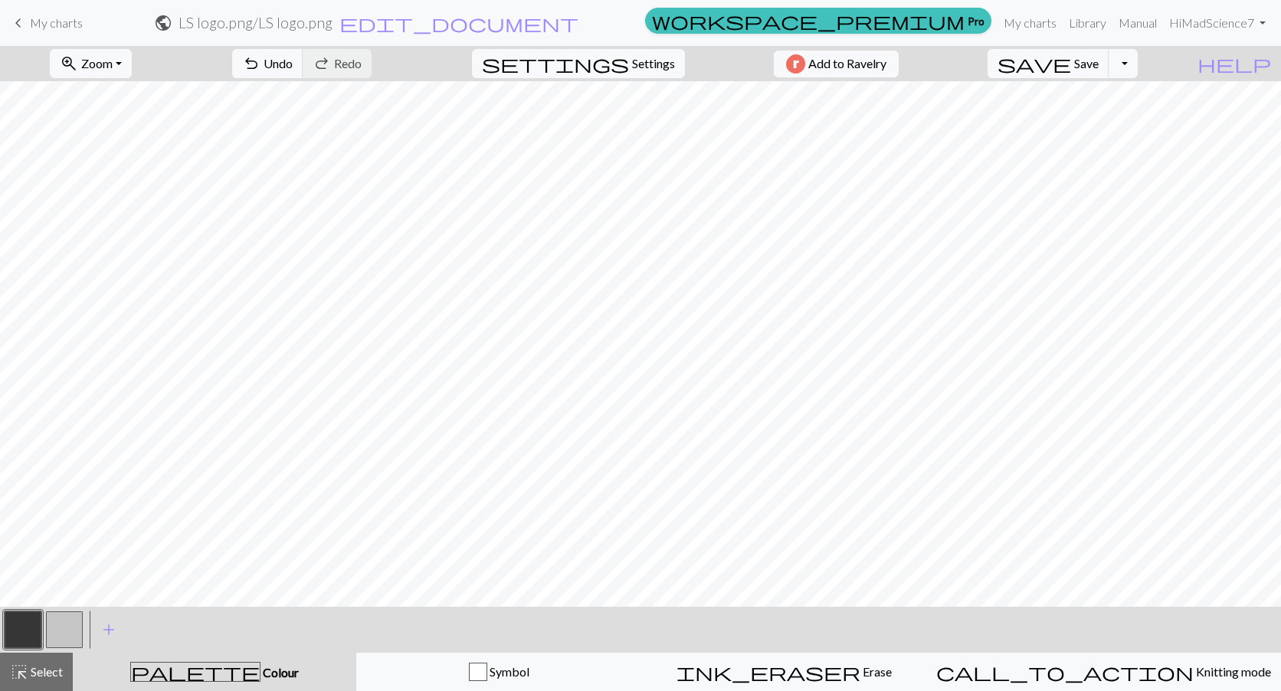
drag, startPoint x: 68, startPoint y: 625, endPoint x: 113, endPoint y: 620, distance: 44.7
click at [68, 624] on button "button" at bounding box center [64, 629] width 37 height 37
click at [37, 626] on button "button" at bounding box center [23, 629] width 37 height 37
click at [52, 627] on button "button" at bounding box center [64, 629] width 37 height 37
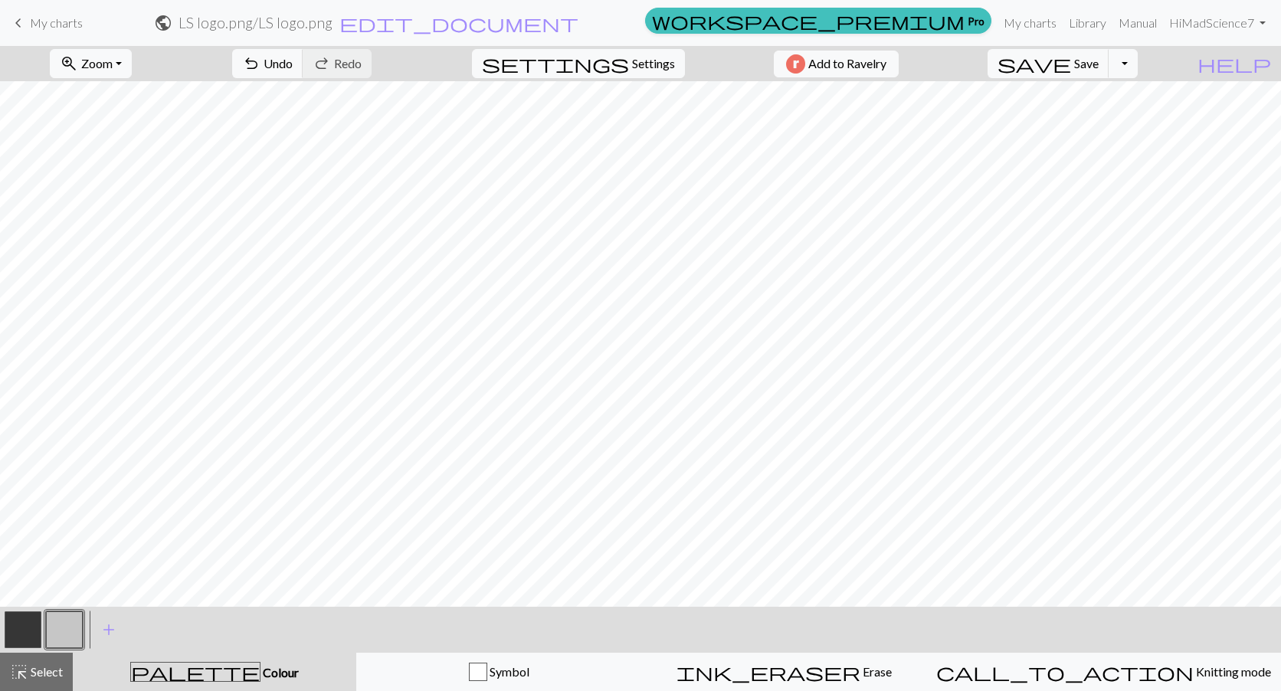
click at [36, 634] on button "button" at bounding box center [23, 629] width 37 height 37
click at [65, 620] on button "button" at bounding box center [64, 629] width 37 height 37
drag, startPoint x: 20, startPoint y: 632, endPoint x: 277, endPoint y: 601, distance: 258.4
click at [19, 630] on button "button" at bounding box center [23, 629] width 37 height 37
click at [61, 630] on button "button" at bounding box center [64, 629] width 37 height 37
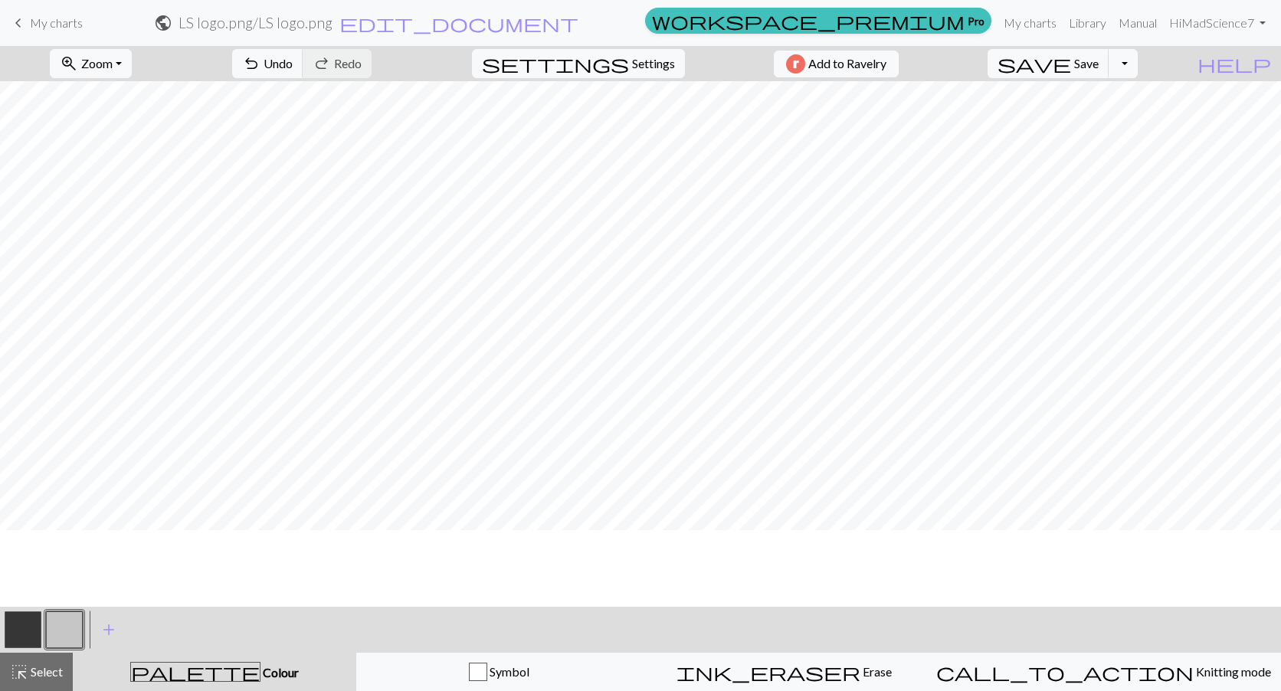
scroll to position [536, 421]
click at [12, 625] on button "button" at bounding box center [23, 629] width 37 height 37
click at [67, 620] on button "button" at bounding box center [64, 629] width 37 height 37
drag, startPoint x: 7, startPoint y: 630, endPoint x: 89, endPoint y: 612, distance: 84.0
click at [8, 630] on button "button" at bounding box center [23, 629] width 37 height 37
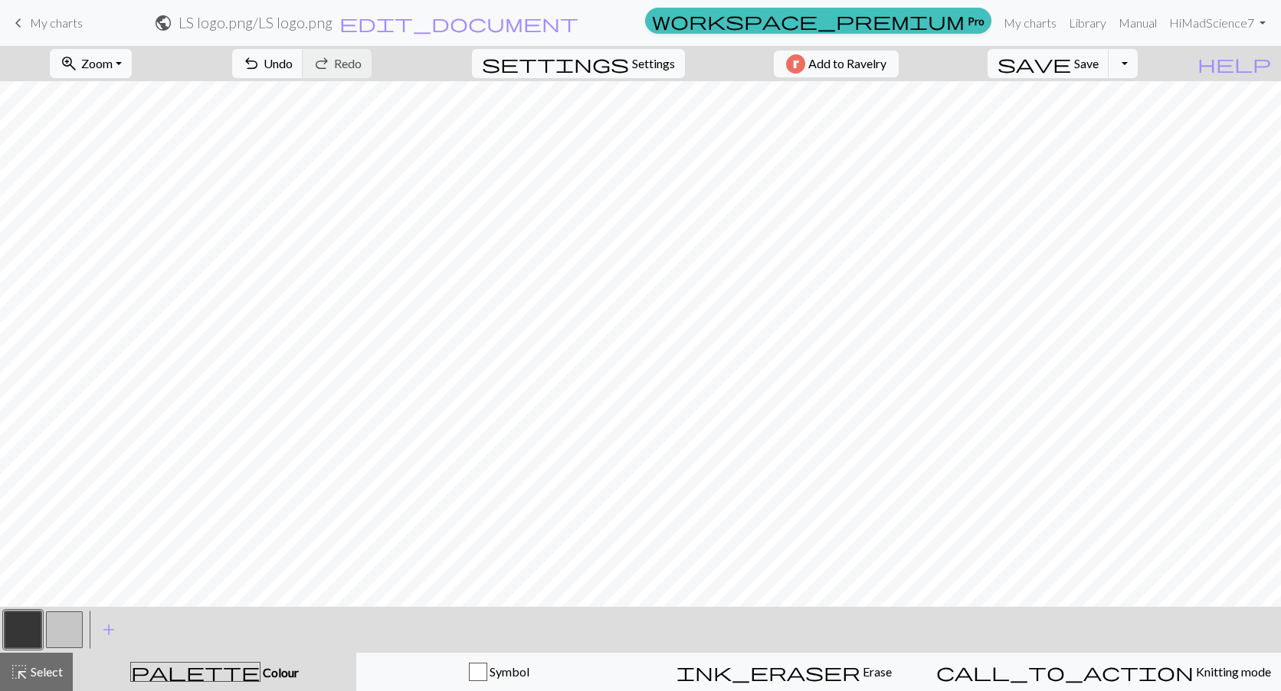
click at [54, 618] on button "button" at bounding box center [64, 629] width 37 height 37
click at [9, 633] on button "button" at bounding box center [23, 629] width 37 height 37
click at [66, 621] on button "button" at bounding box center [64, 629] width 37 height 37
click at [32, 633] on button "button" at bounding box center [23, 629] width 37 height 37
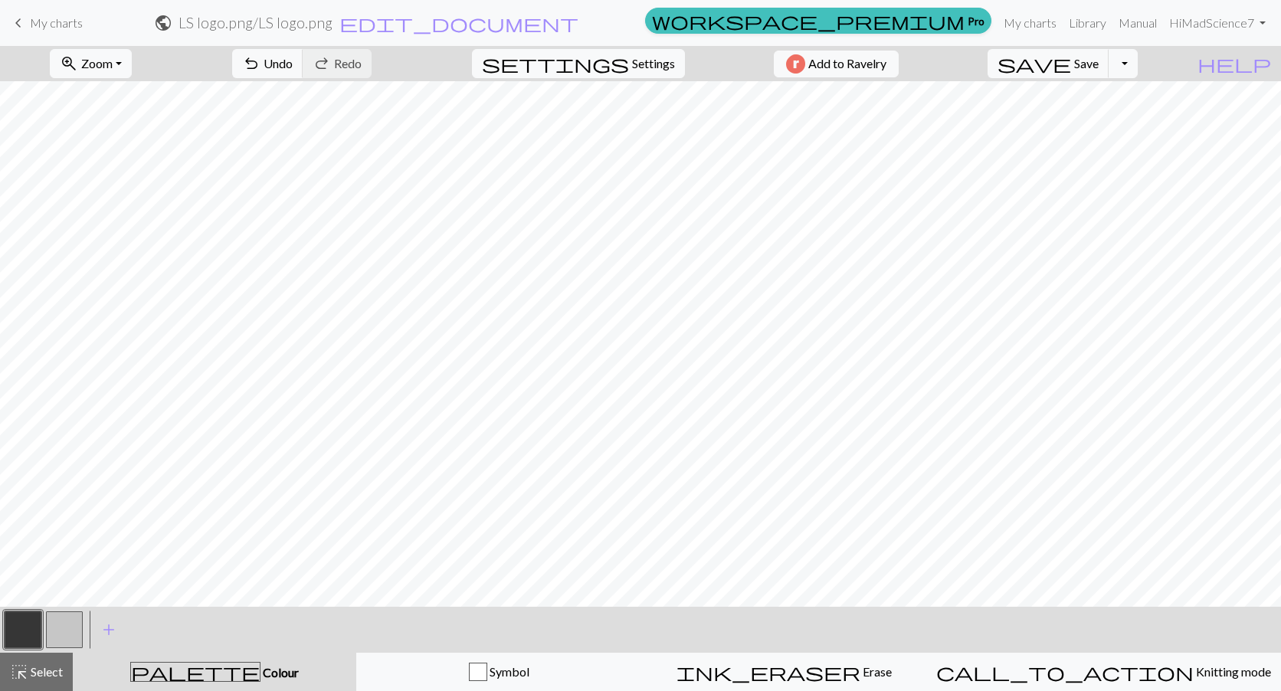
click at [68, 631] on button "button" at bounding box center [64, 629] width 37 height 37
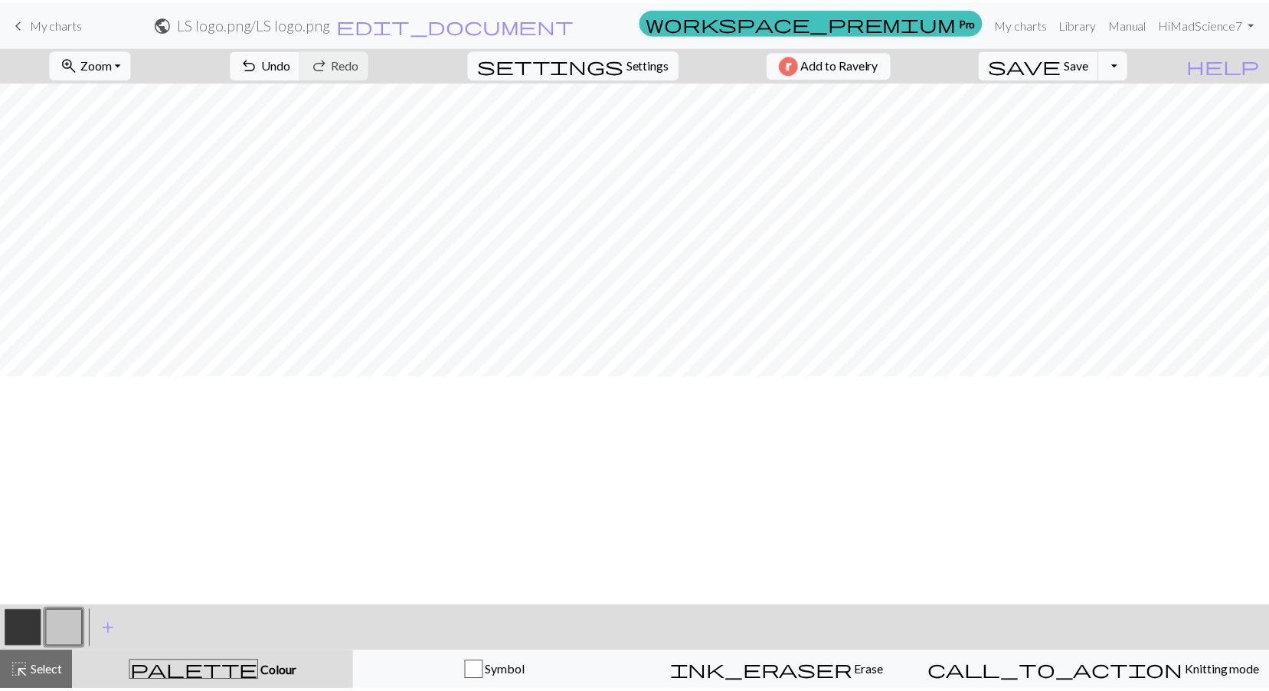
scroll to position [196, 421]
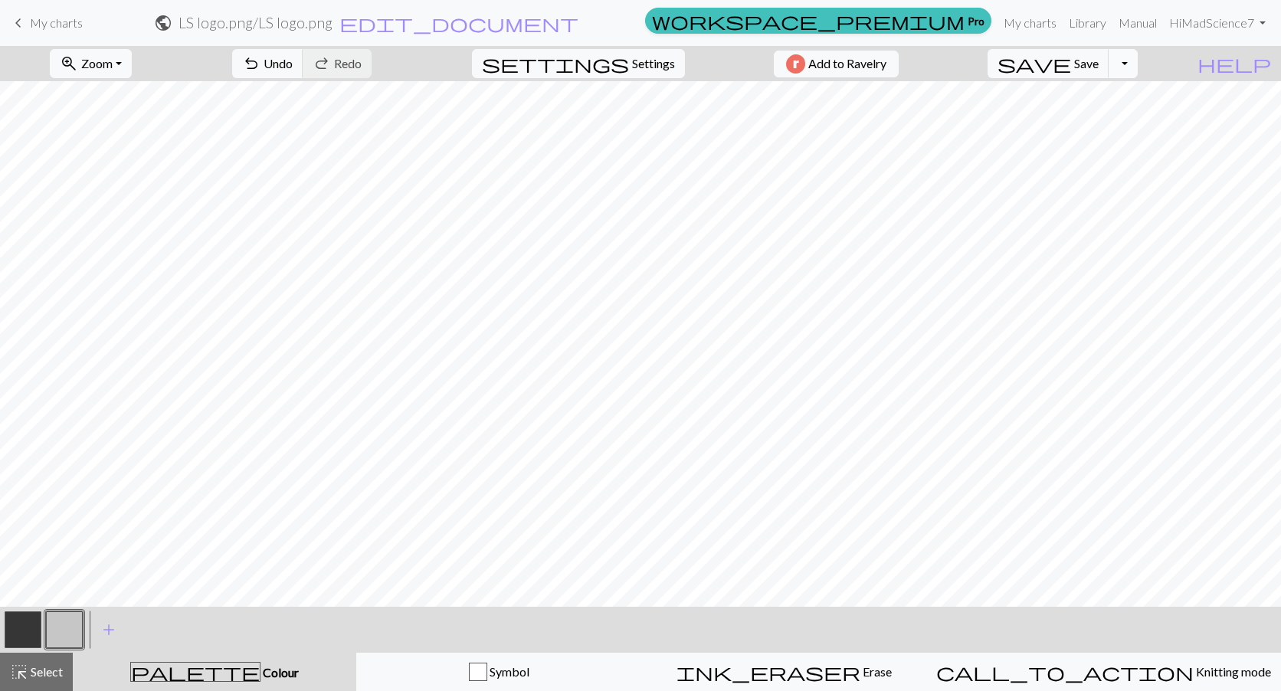
click at [1137, 67] on button "Toggle Dropdown" at bounding box center [1122, 63] width 29 height 29
click at [1038, 28] on link "My charts" at bounding box center [1029, 23] width 65 height 31
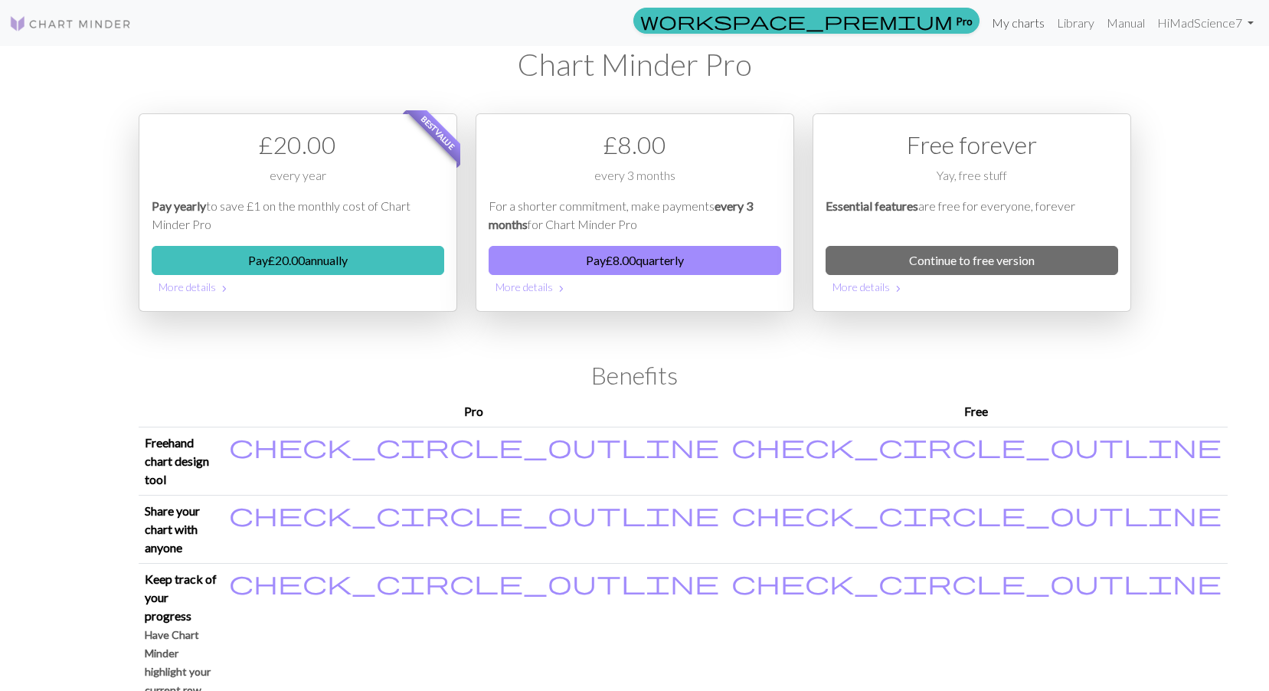
click at [1024, 23] on link "My charts" at bounding box center [1018, 23] width 65 height 31
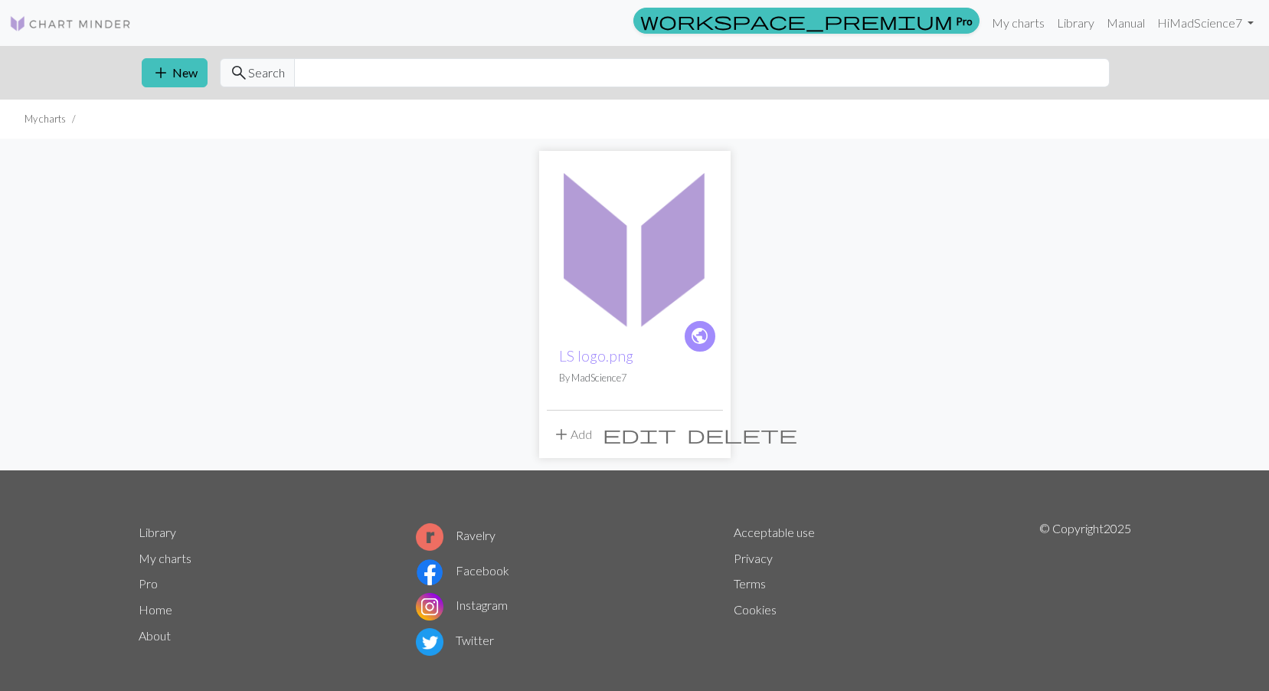
click at [705, 430] on span "delete" at bounding box center [742, 434] width 110 height 21
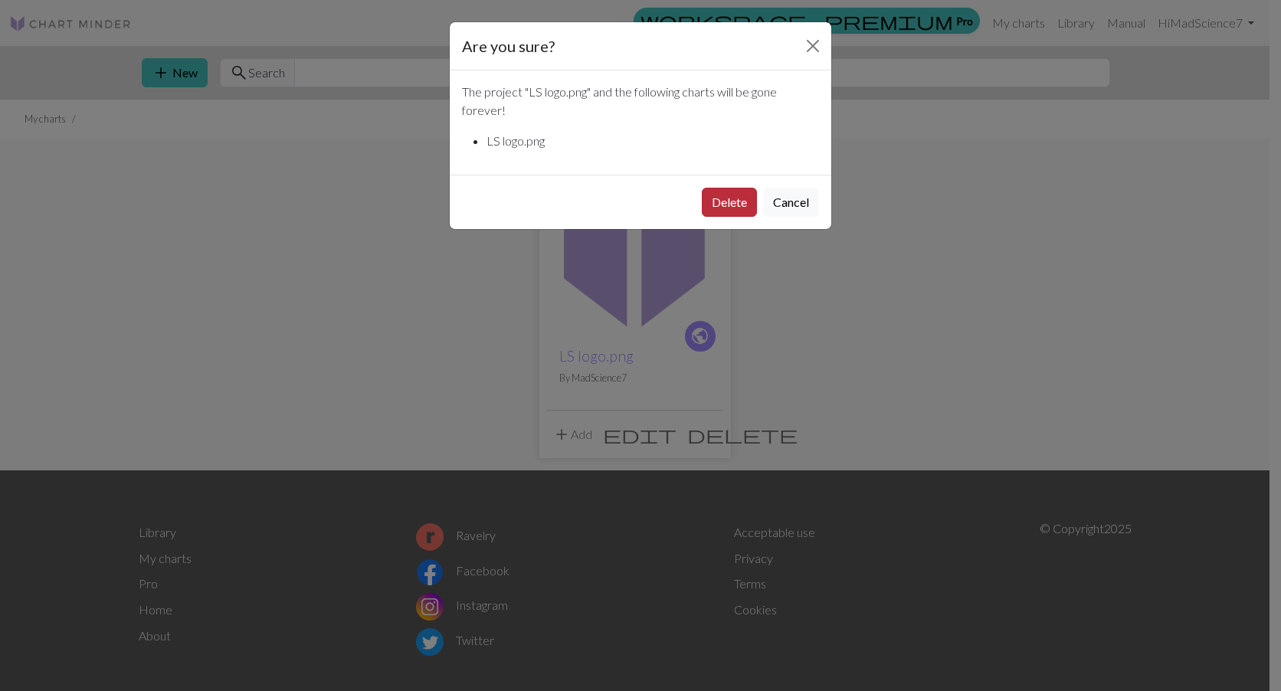
click at [735, 192] on button "Delete" at bounding box center [729, 202] width 55 height 29
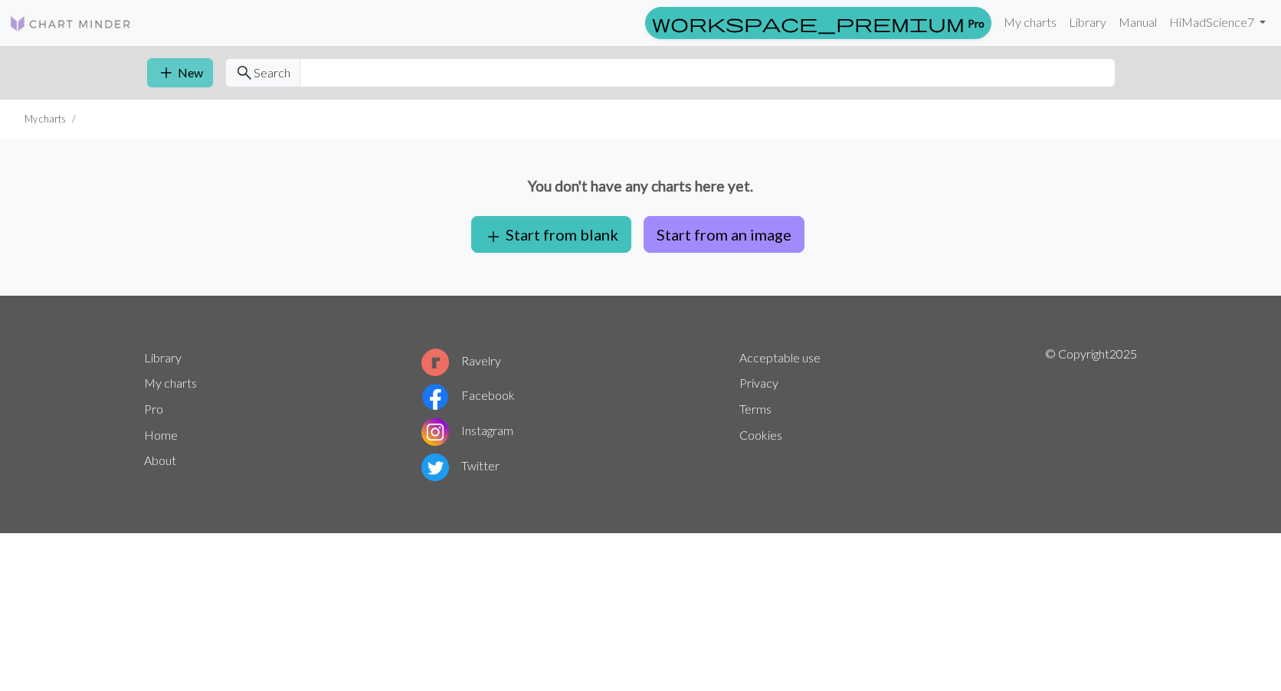
click at [175, 72] on span "add" at bounding box center [166, 72] width 18 height 21
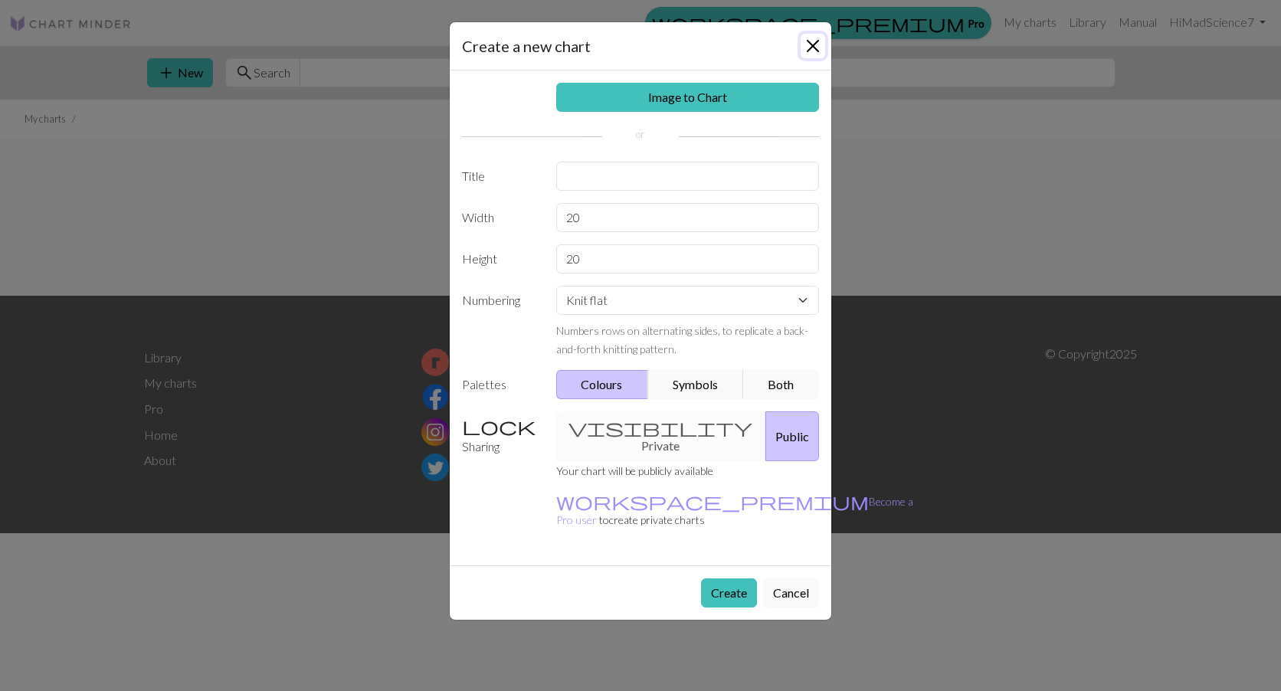
click at [813, 38] on button "Close" at bounding box center [812, 46] width 25 height 25
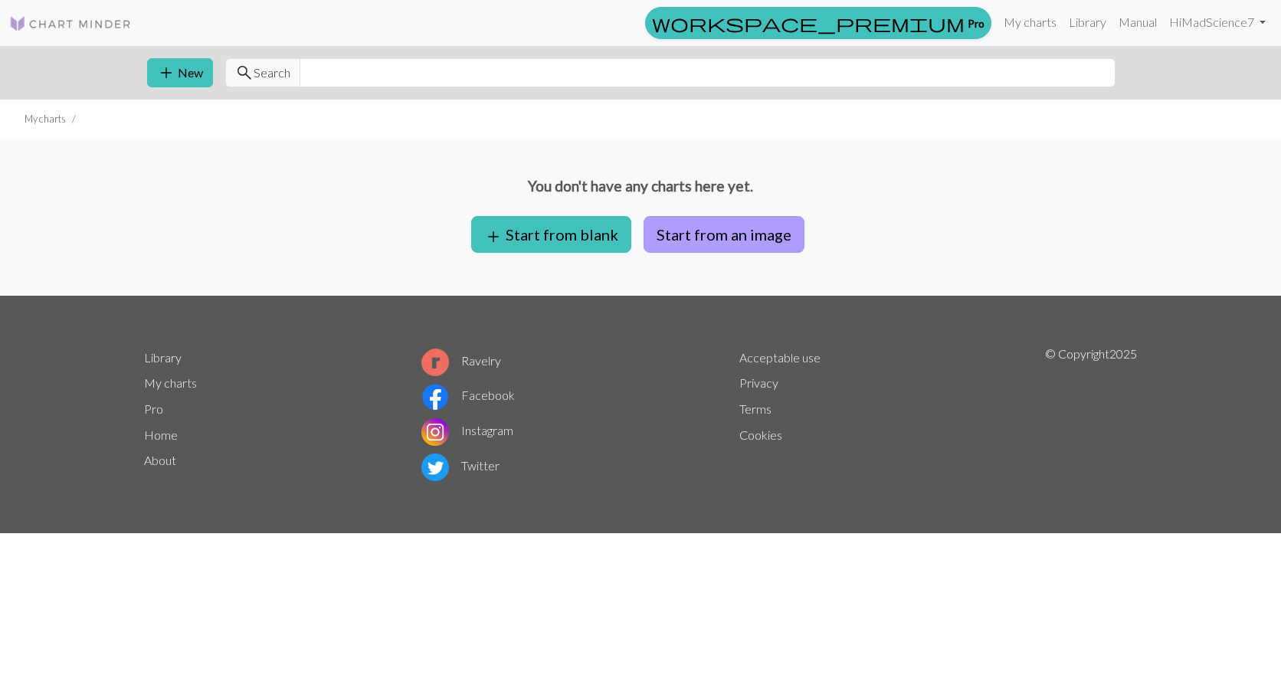
click at [699, 230] on button "Start from an image" at bounding box center [723, 234] width 161 height 37
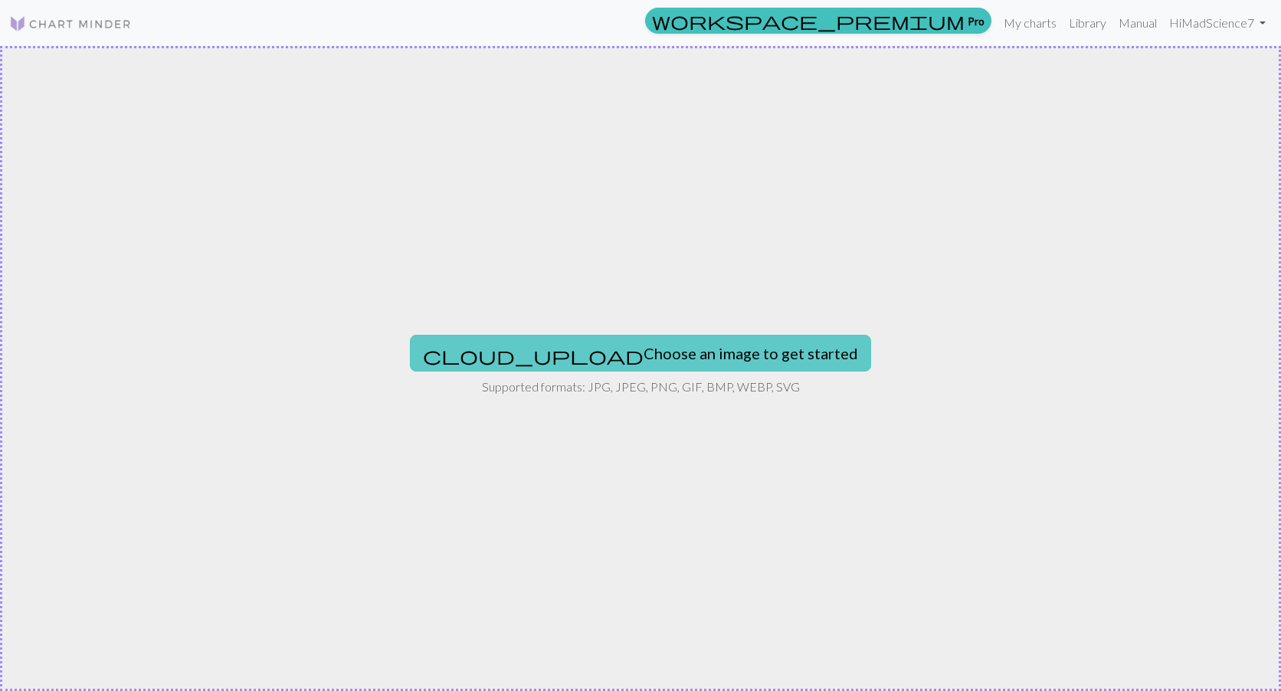
click at [649, 352] on button "cloud_upload Choose an image to get started" at bounding box center [640, 353] width 461 height 37
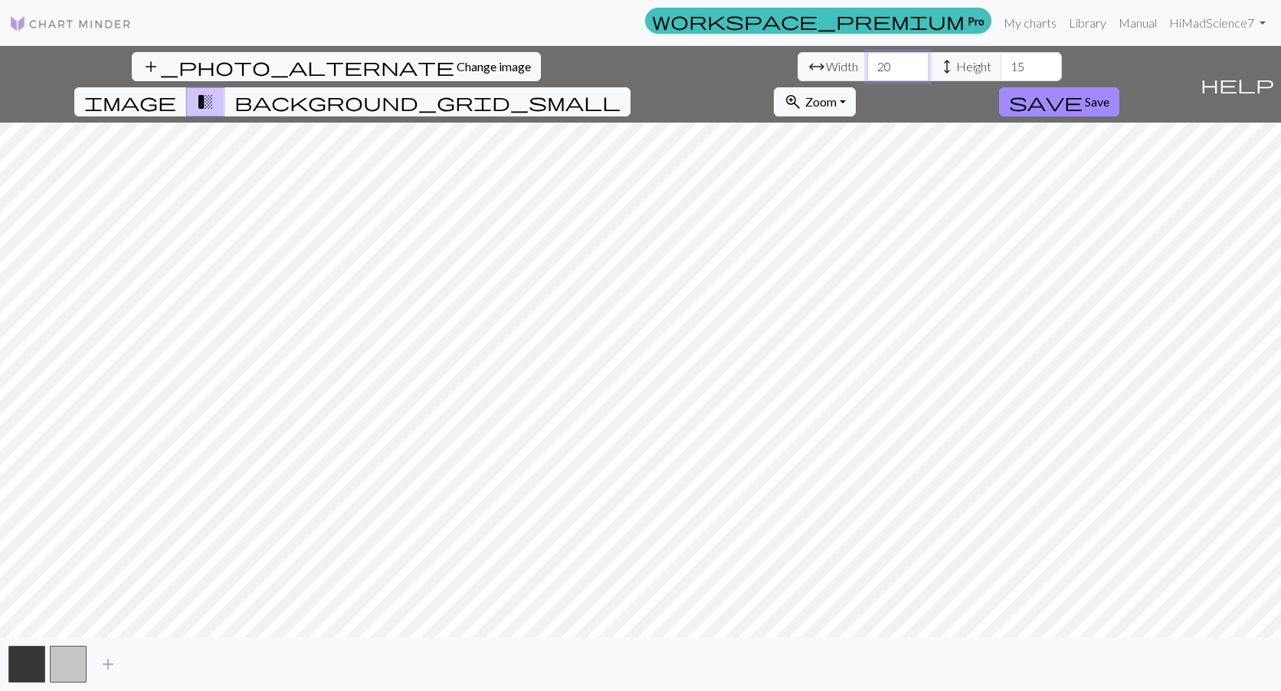
drag, startPoint x: 398, startPoint y: 66, endPoint x: 381, endPoint y: 67, distance: 16.1
click at [867, 67] on input "20" at bounding box center [897, 66] width 61 height 29
type input "62"
click at [1000, 67] on input "15" at bounding box center [1030, 66] width 61 height 29
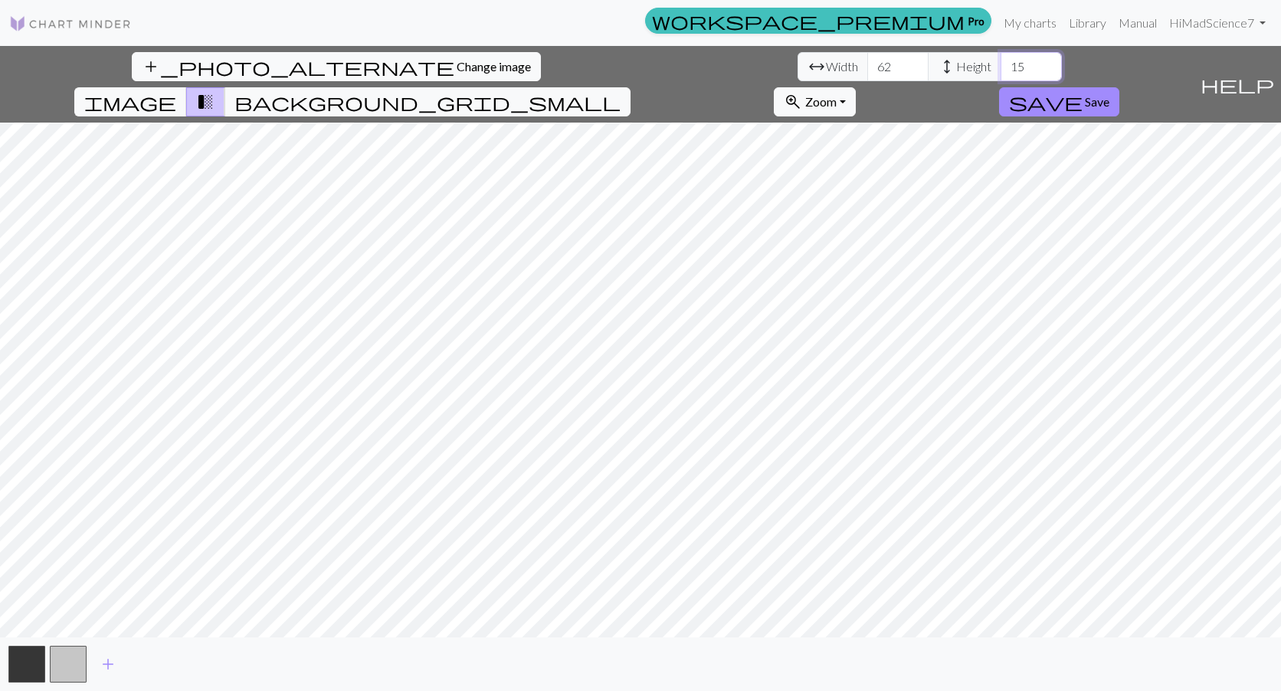
type input "1"
type input "39"
click at [867, 70] on input "62" at bounding box center [897, 66] width 61 height 29
type input "65"
click at [1000, 65] on input "39" at bounding box center [1030, 66] width 61 height 29
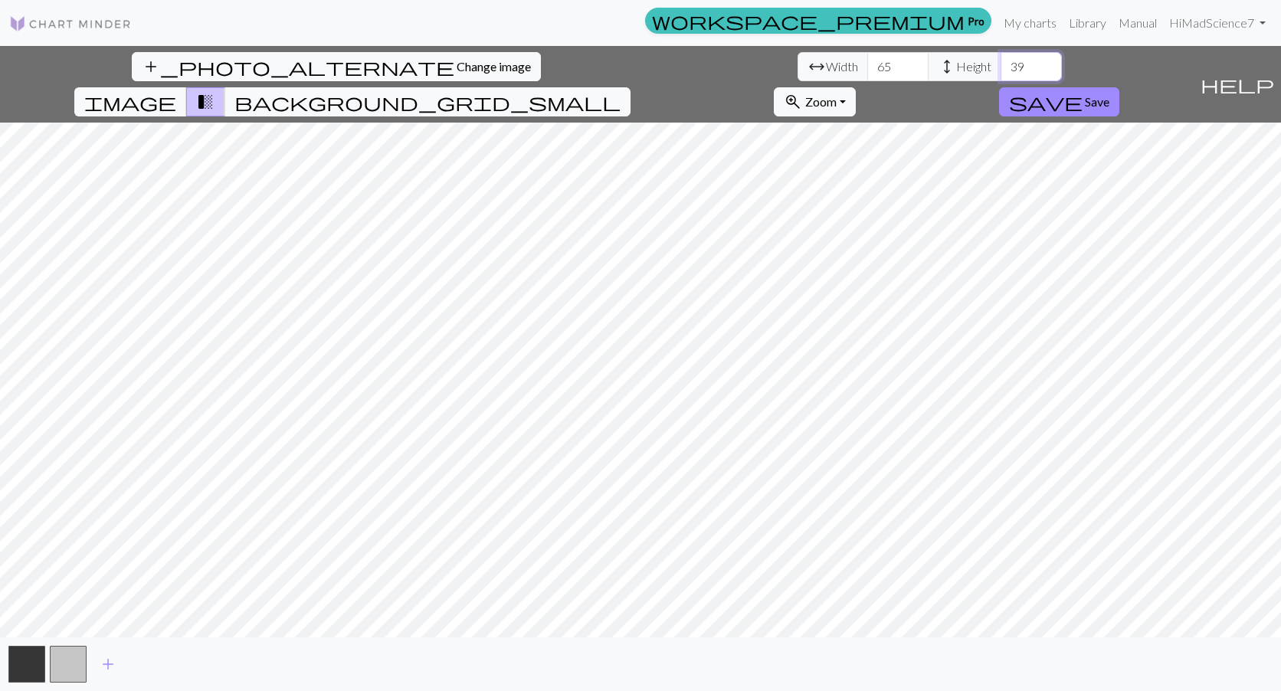
type input "3"
type input "42"
click at [620, 91] on span "background_grid_small" at bounding box center [427, 101] width 386 height 21
